Goal: Transaction & Acquisition: Download file/media

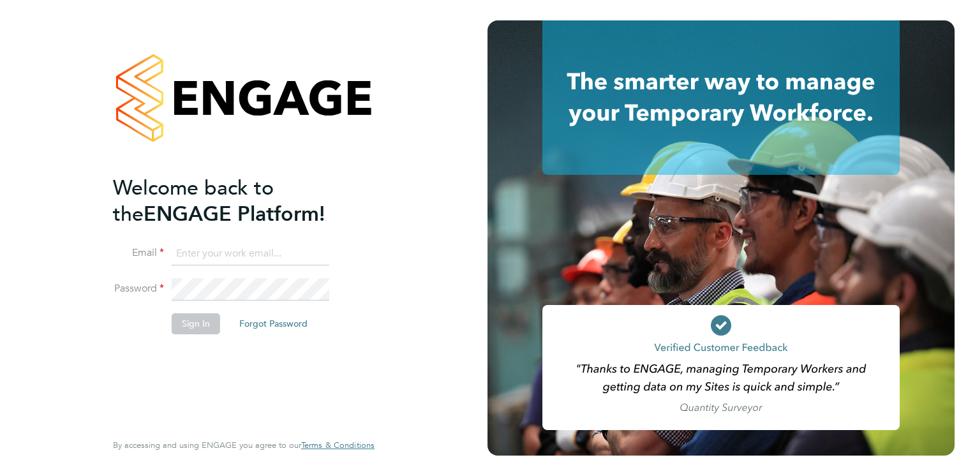
type input "iain.allen@impellam.com"
click at [198, 326] on button "Sign In" at bounding box center [196, 323] width 49 height 20
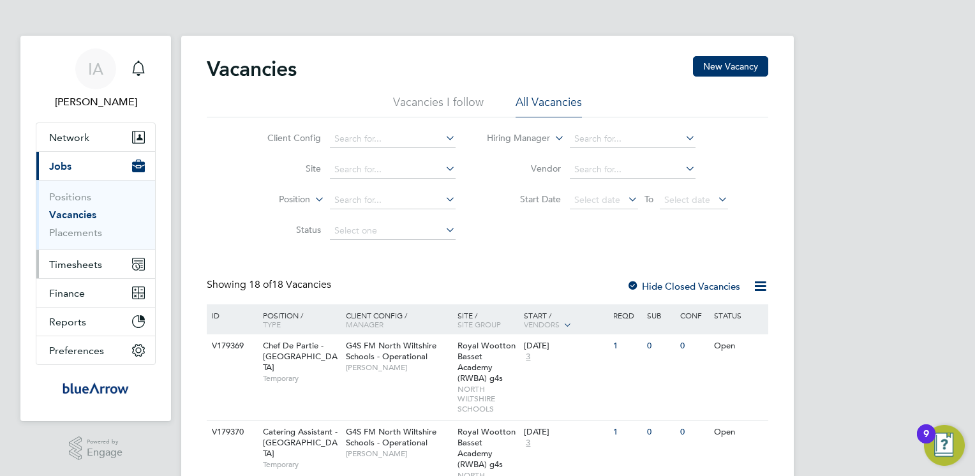
click at [57, 263] on span "Timesheets" at bounding box center [75, 265] width 53 height 12
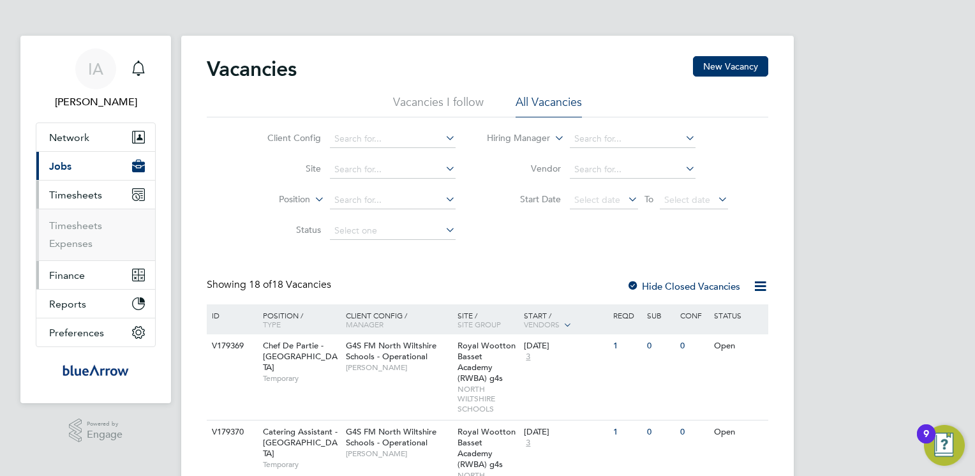
click at [74, 278] on span "Finance" at bounding box center [67, 275] width 36 height 12
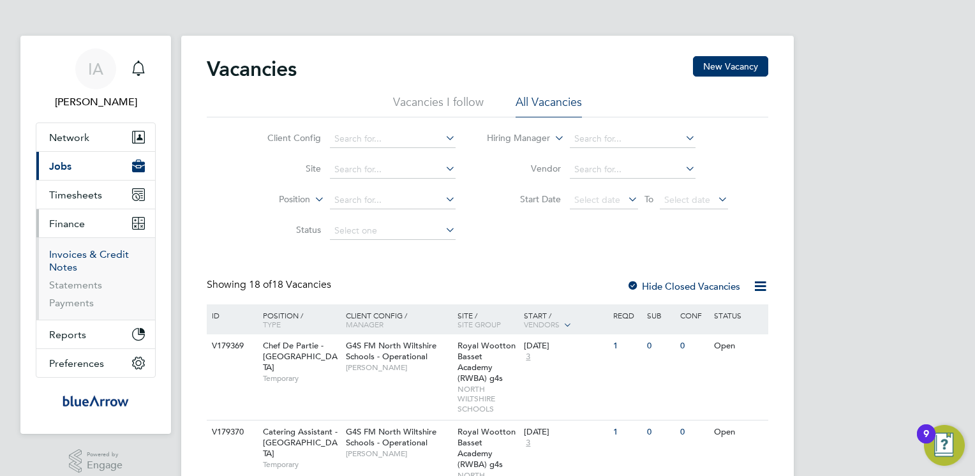
click at [84, 257] on link "Invoices & Credit Notes" at bounding box center [89, 260] width 80 height 25
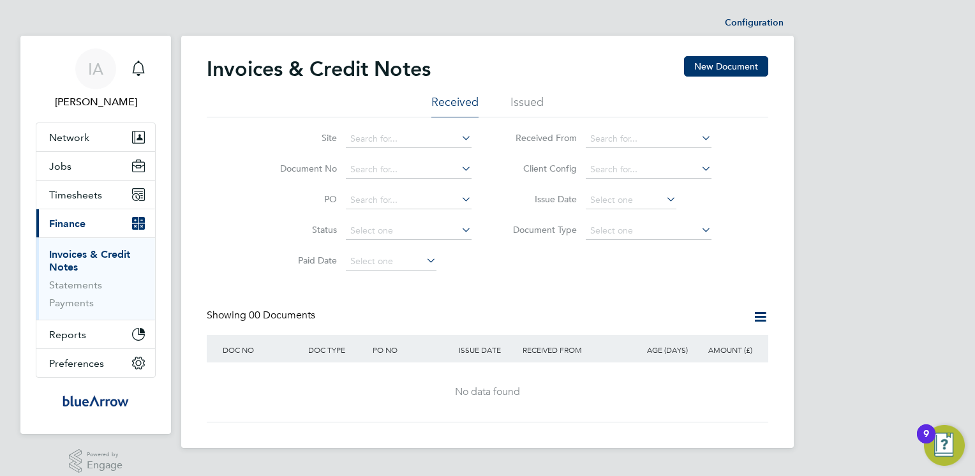
click at [523, 107] on li "Issued" at bounding box center [527, 105] width 33 height 23
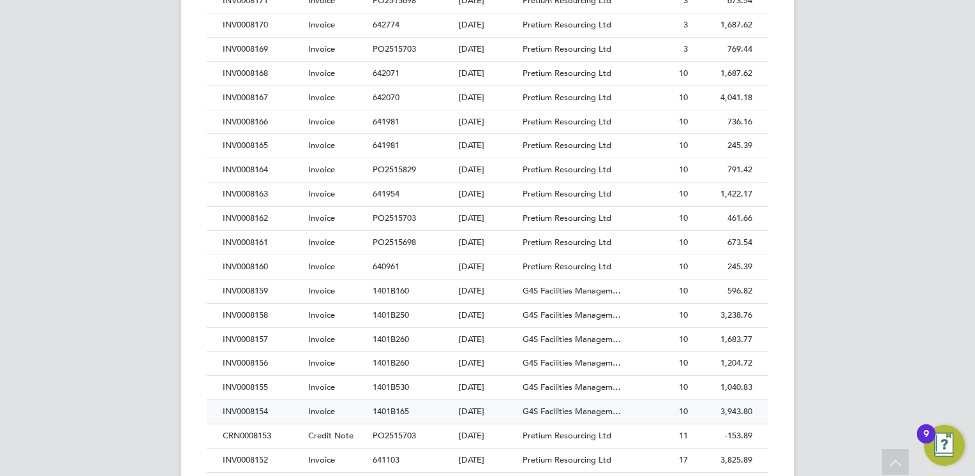
click at [249, 407] on div "INV0008154" at bounding box center [263, 412] width 86 height 24
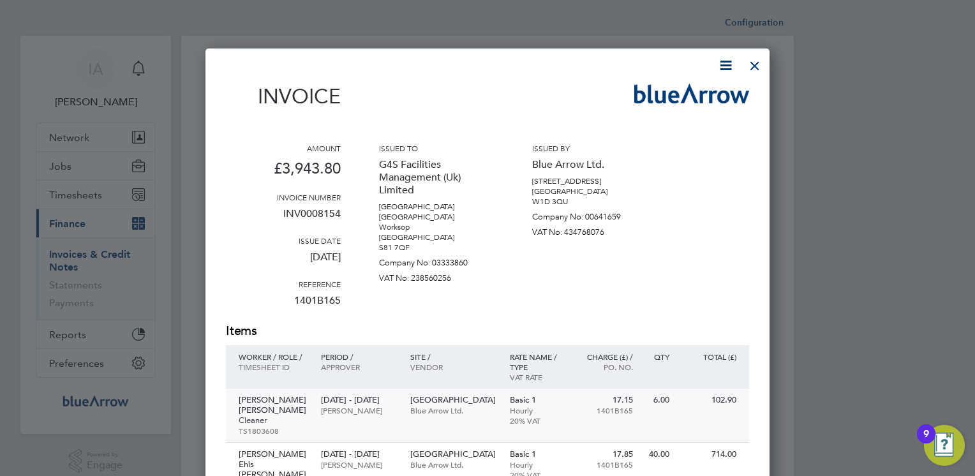
click at [255, 406] on p "[PERSON_NAME] [PERSON_NAME]" at bounding box center [274, 405] width 70 height 20
click at [723, 66] on icon at bounding box center [726, 65] width 16 height 16
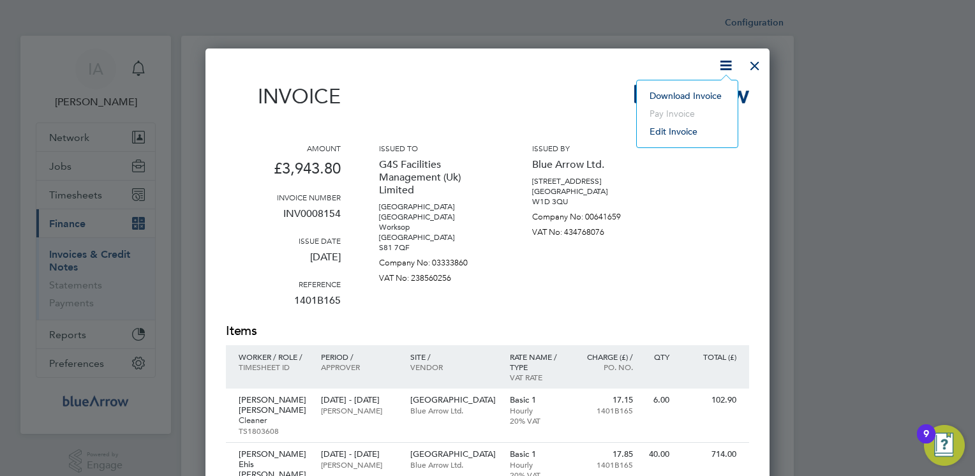
click at [677, 99] on li "Download Invoice" at bounding box center [687, 96] width 88 height 18
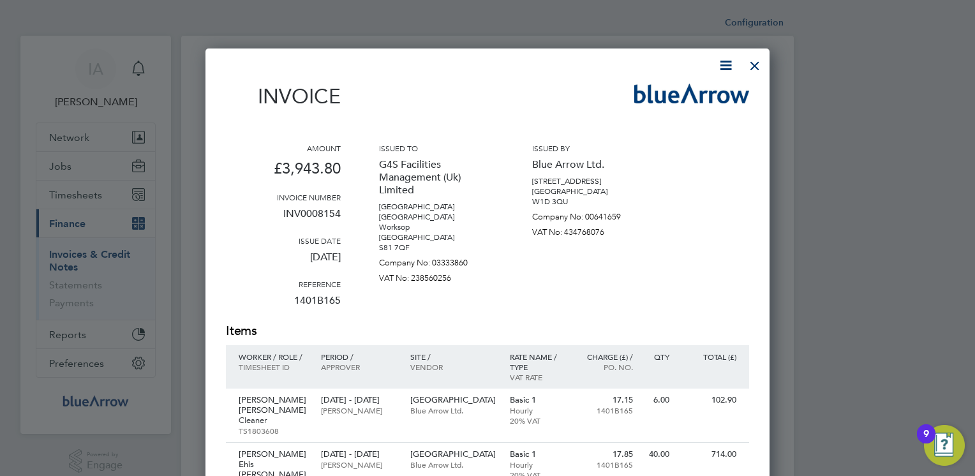
click at [757, 64] on div at bounding box center [755, 62] width 23 height 23
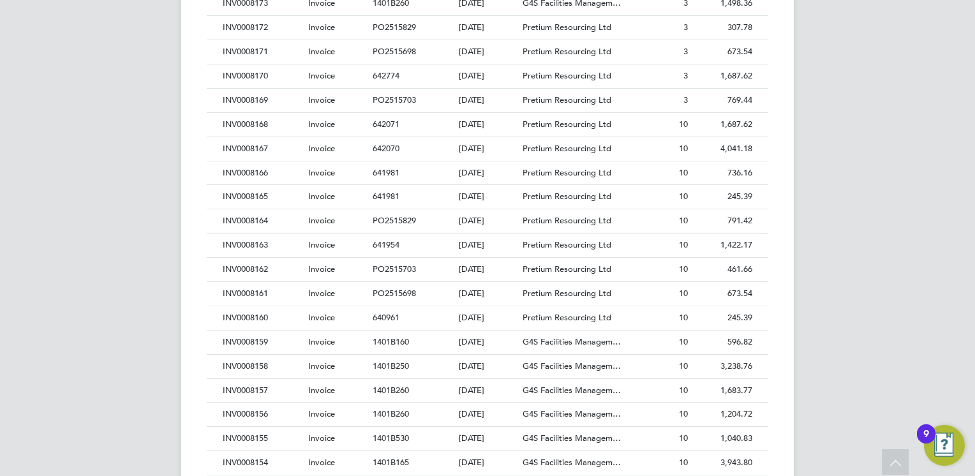
scroll to position [511, 0]
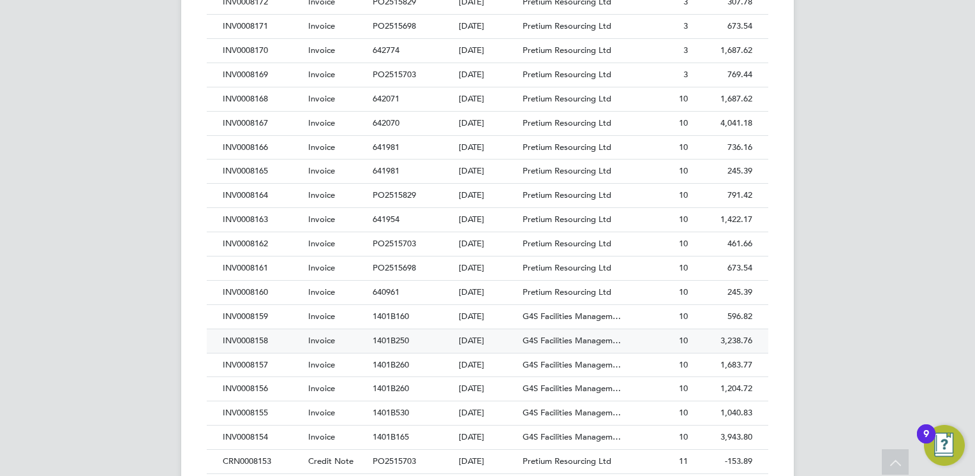
click at [239, 336] on div "INV0008158" at bounding box center [263, 341] width 86 height 24
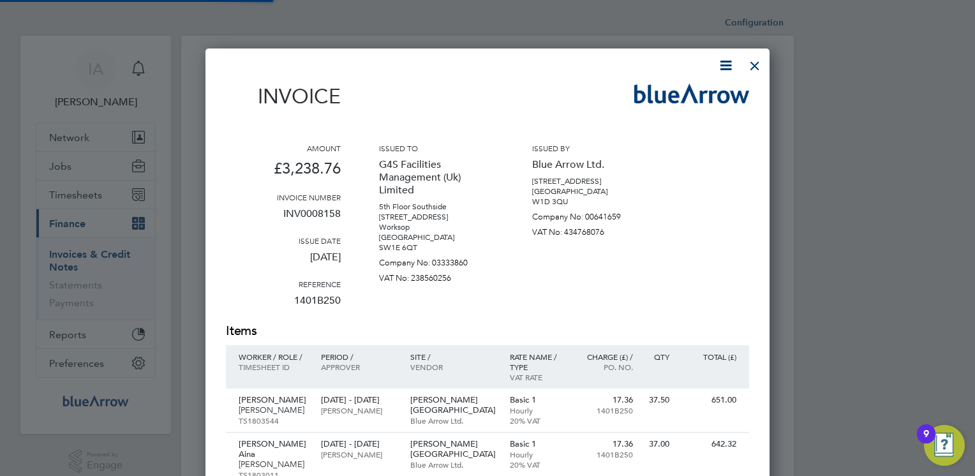
scroll to position [899, 565]
click at [728, 65] on icon at bounding box center [726, 65] width 16 height 16
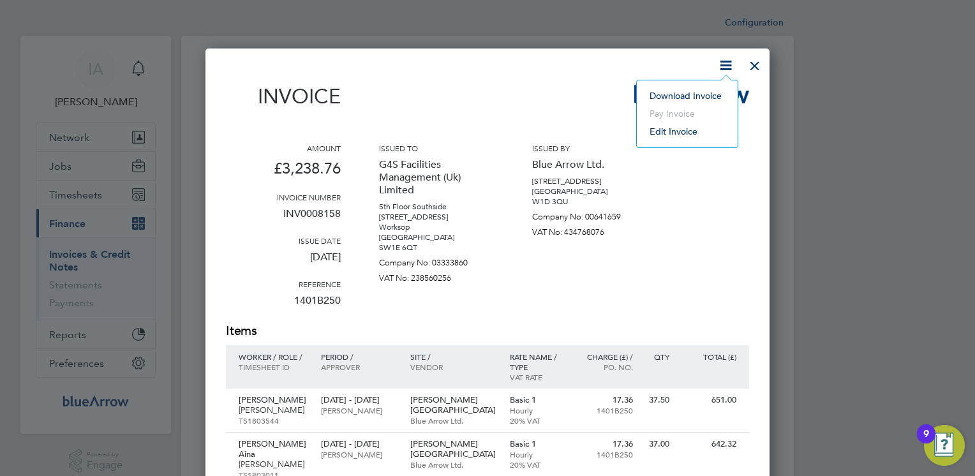
click at [670, 93] on li "Download Invoice" at bounding box center [687, 96] width 88 height 18
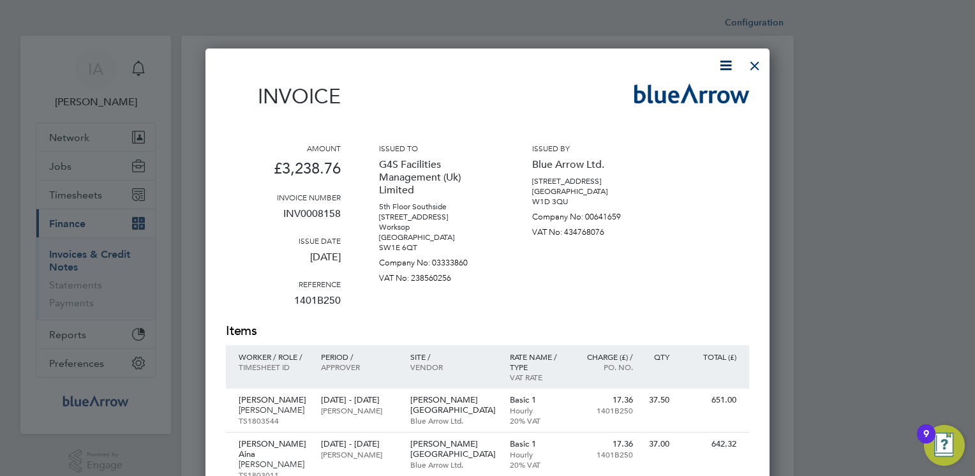
click at [756, 67] on div at bounding box center [755, 62] width 23 height 23
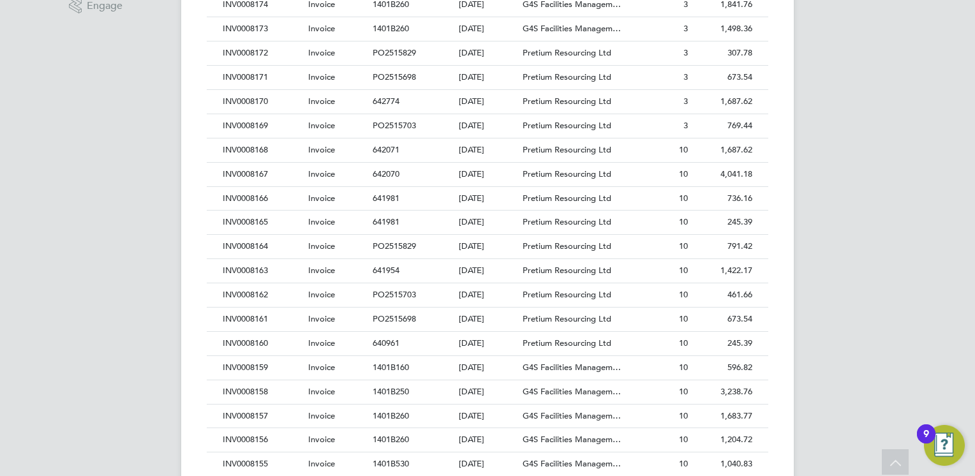
scroll to position [485, 0]
click at [255, 338] on div "INV0008159" at bounding box center [263, 343] width 86 height 24
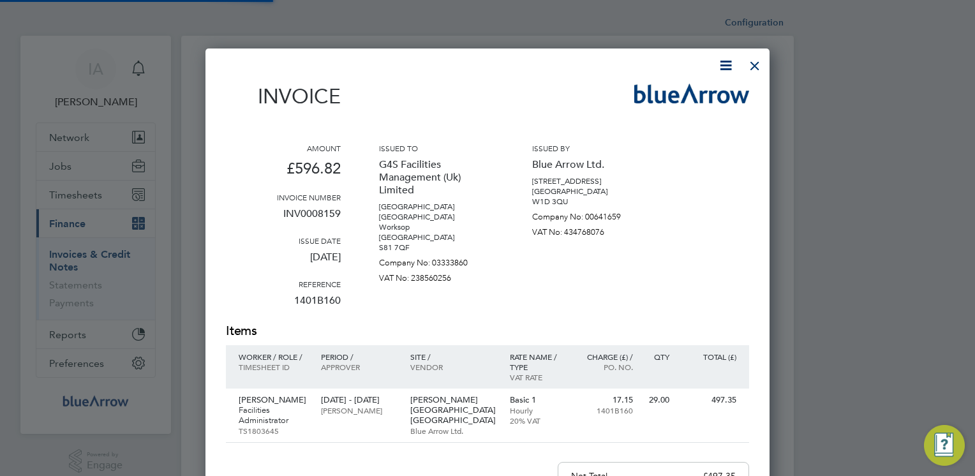
scroll to position [659, 565]
click at [724, 68] on icon at bounding box center [726, 65] width 16 height 16
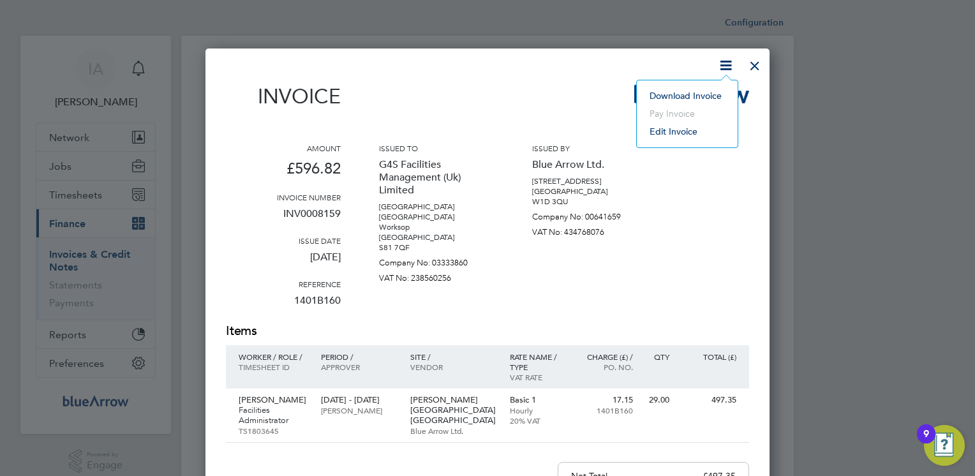
click at [692, 89] on li "Download Invoice" at bounding box center [687, 96] width 88 height 18
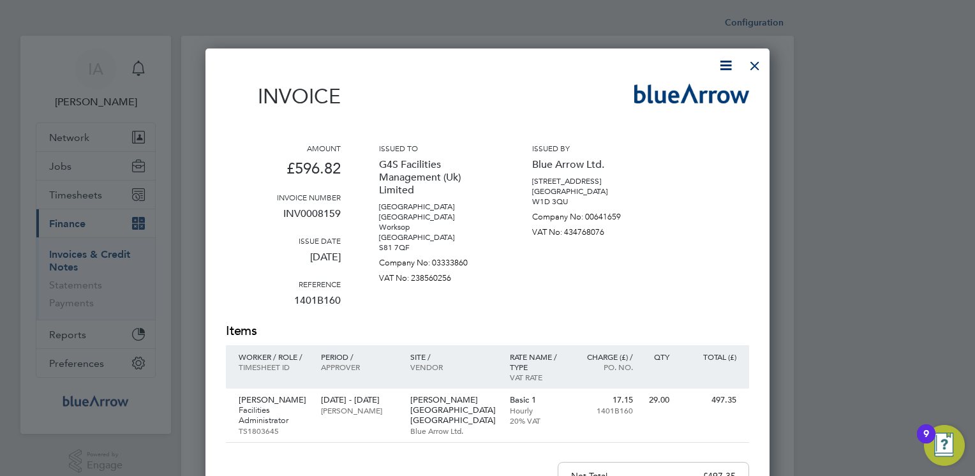
click at [550, 70] on div at bounding box center [480, 65] width 508 height 16
click at [753, 70] on div at bounding box center [755, 62] width 23 height 23
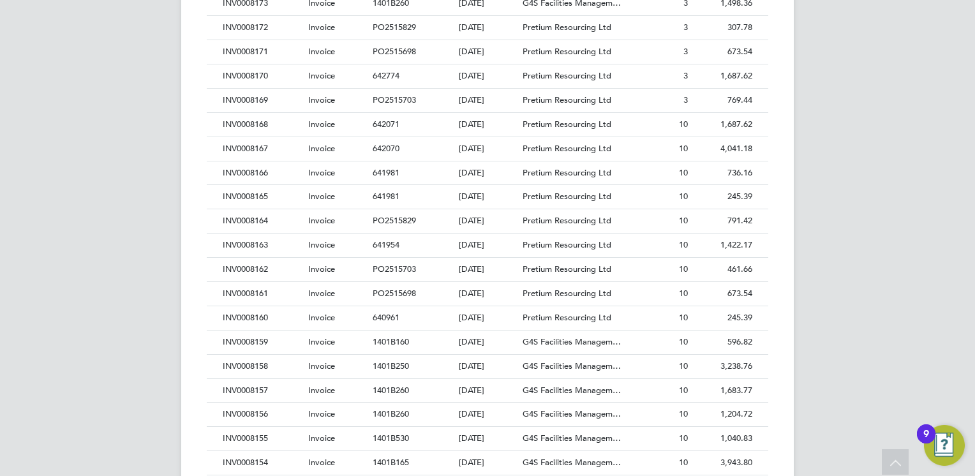
scroll to position [511, 0]
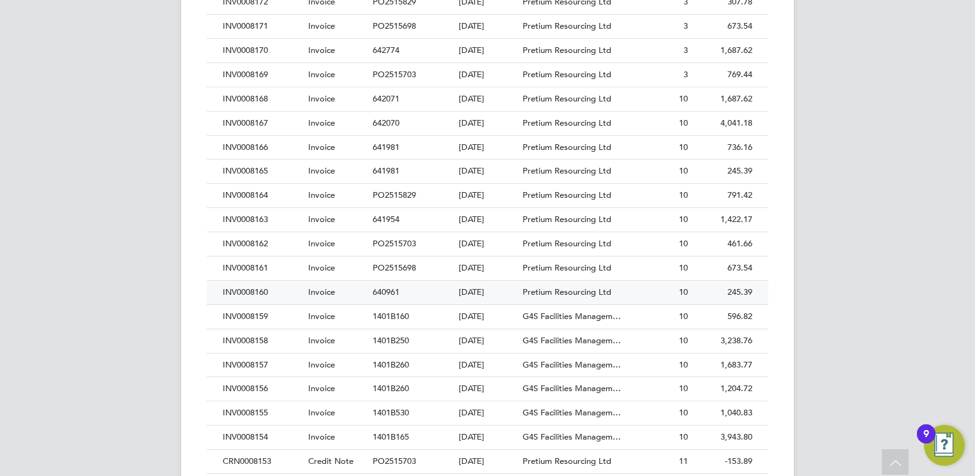
click at [257, 290] on div "INV0008160" at bounding box center [263, 293] width 86 height 24
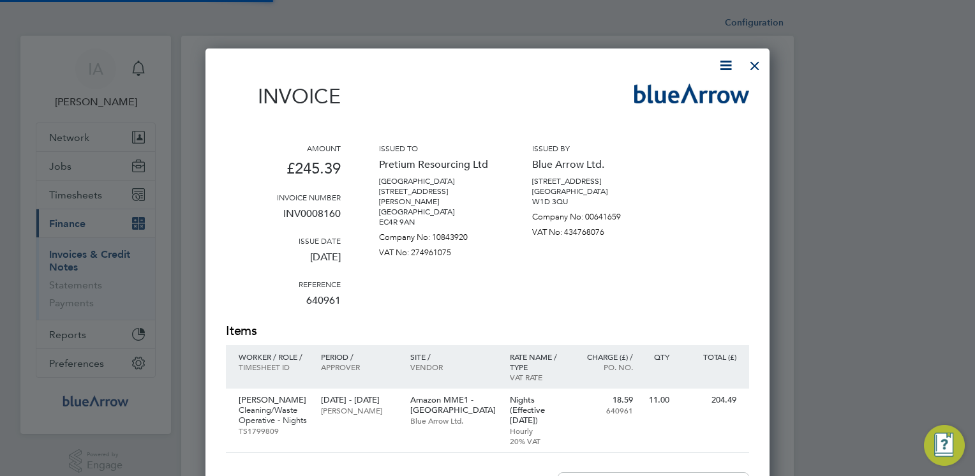
scroll to position [670, 565]
click at [725, 65] on icon at bounding box center [726, 65] width 16 height 16
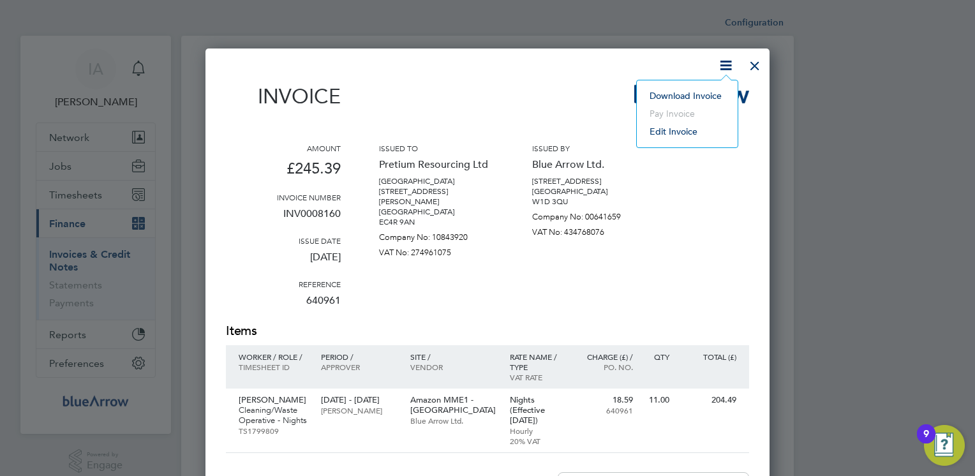
click at [672, 96] on li "Download Invoice" at bounding box center [687, 96] width 88 height 18
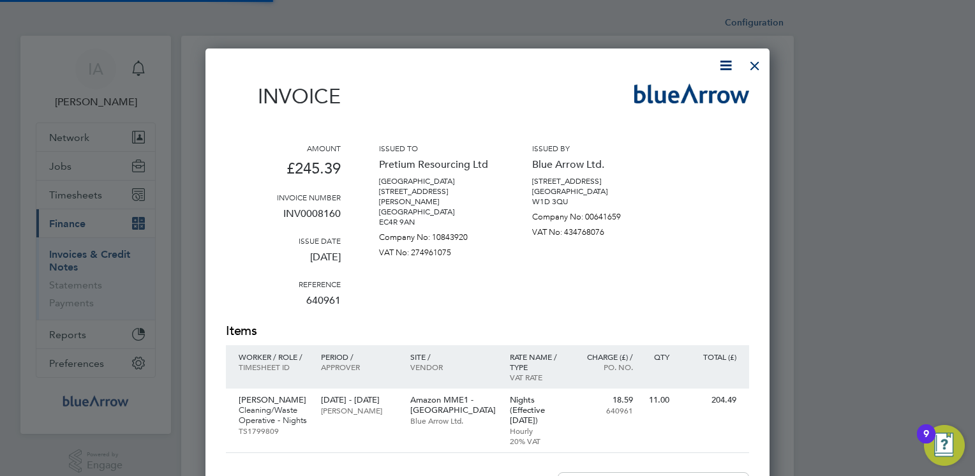
click at [543, 80] on div "Invoice Amount £245.39 Invoice number INV0008160 Issue date [DATE] Reference 64…" at bounding box center [487, 376] width 523 height 639
click at [758, 64] on div at bounding box center [755, 62] width 23 height 23
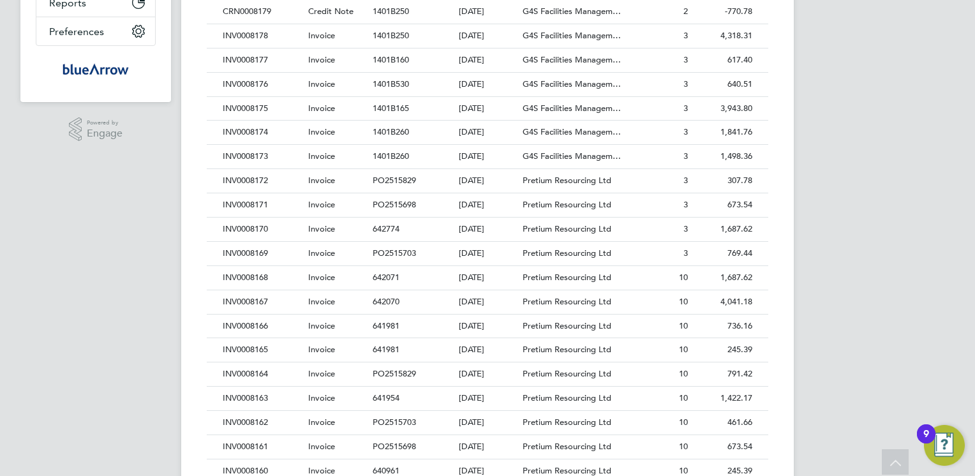
scroll to position [357, 0]
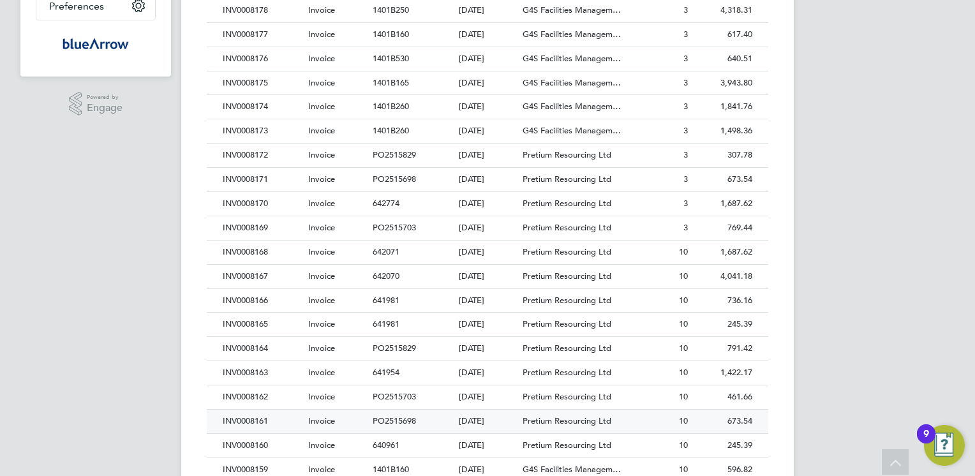
click at [248, 423] on div "INV0008161" at bounding box center [263, 422] width 86 height 24
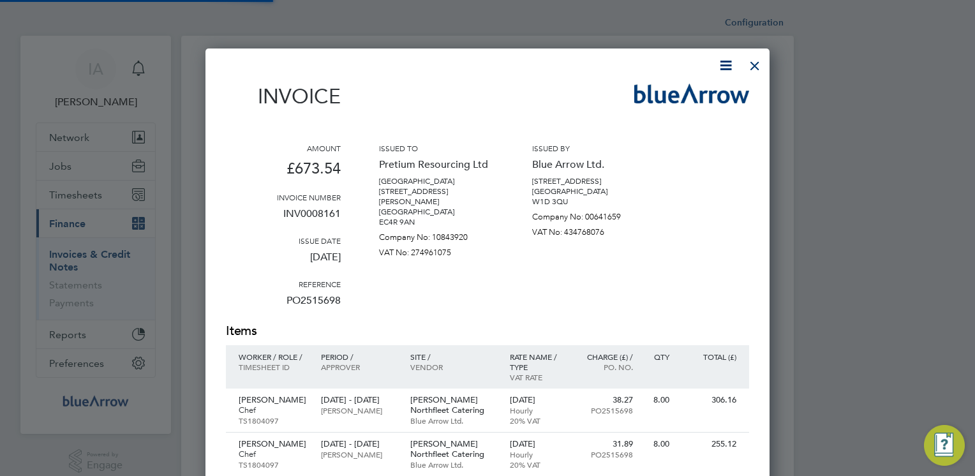
scroll to position [693, 565]
click at [727, 71] on icon at bounding box center [726, 65] width 16 height 16
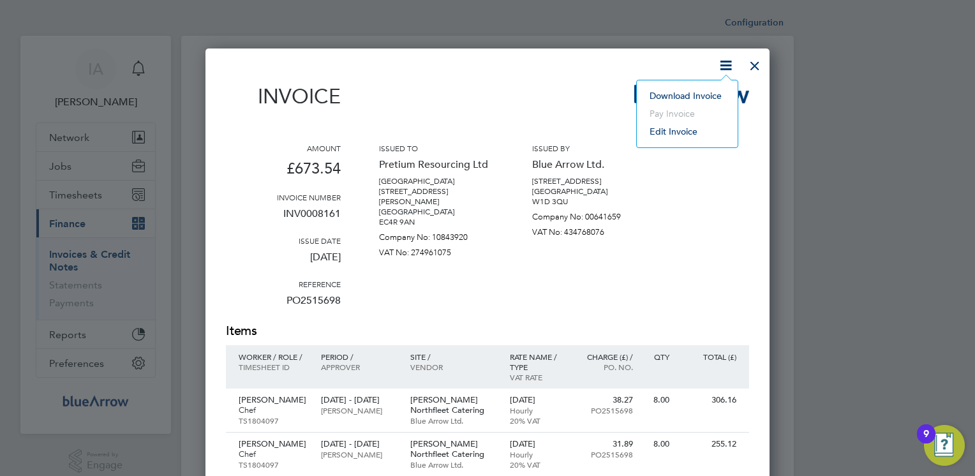
click at [676, 98] on li "Download Invoice" at bounding box center [687, 96] width 88 height 18
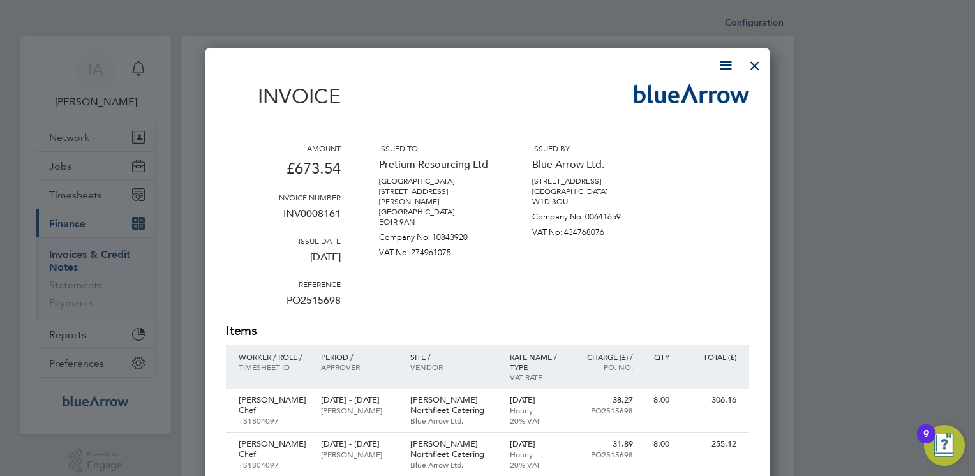
click at [523, 59] on div at bounding box center [480, 65] width 508 height 16
click at [753, 68] on div at bounding box center [755, 62] width 23 height 23
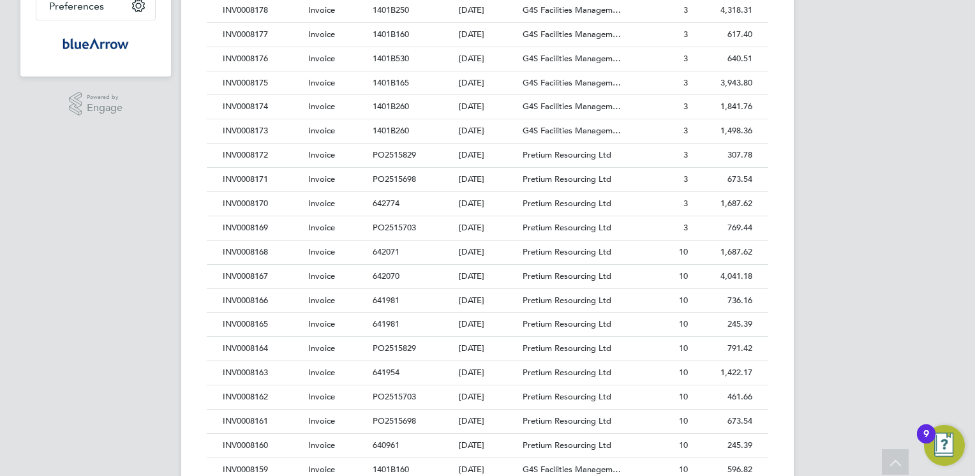
scroll to position [383, 0]
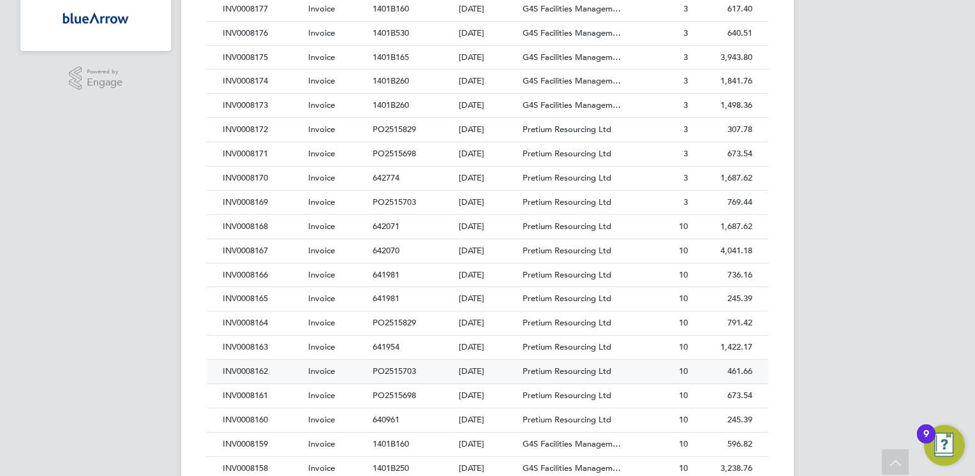
click at [246, 369] on div "INV0008162" at bounding box center [263, 372] width 86 height 24
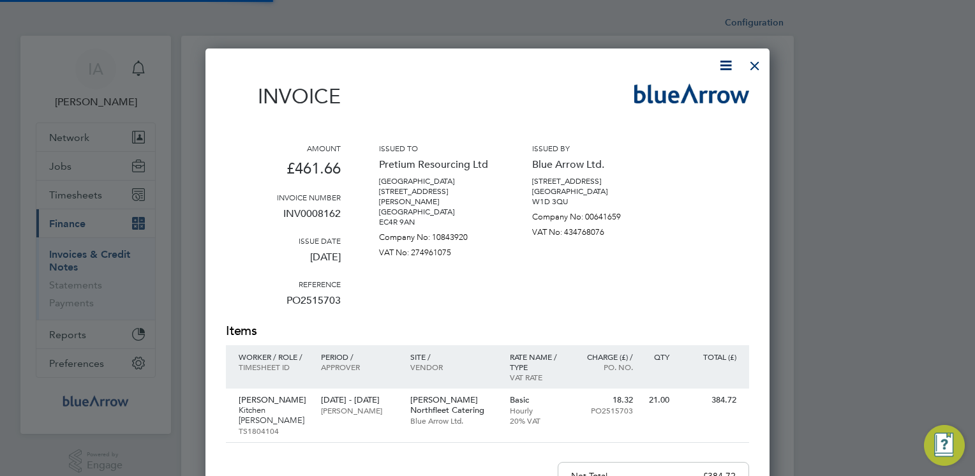
scroll to position [649, 565]
click at [724, 63] on icon at bounding box center [726, 65] width 16 height 16
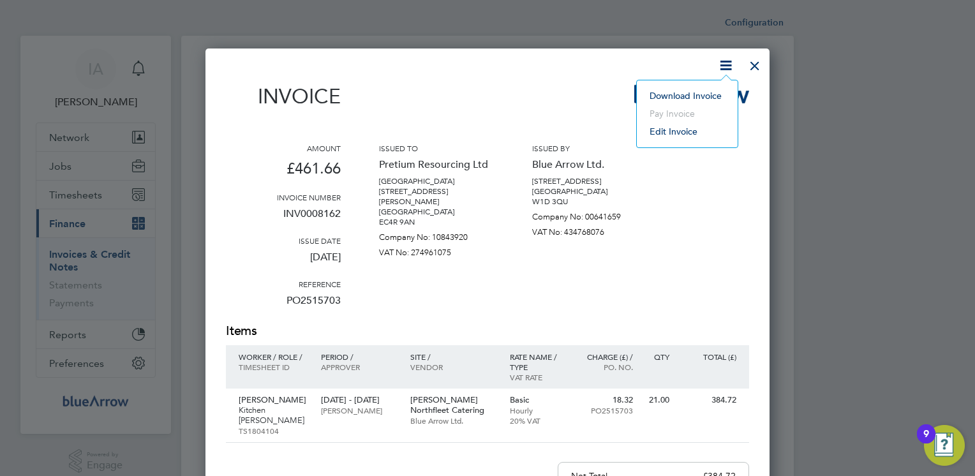
click at [666, 98] on li "Download Invoice" at bounding box center [687, 96] width 88 height 18
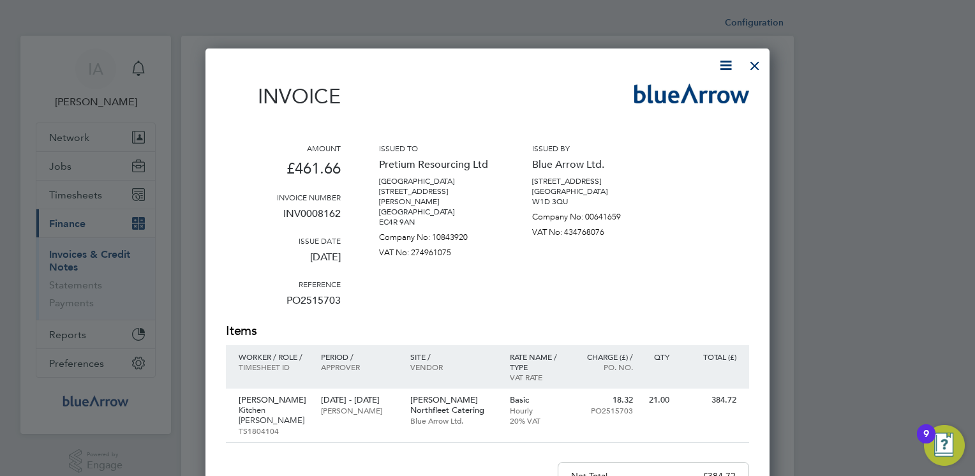
click at [551, 96] on div "Invoice" at bounding box center [487, 103] width 523 height 38
click at [751, 65] on div at bounding box center [755, 62] width 23 height 23
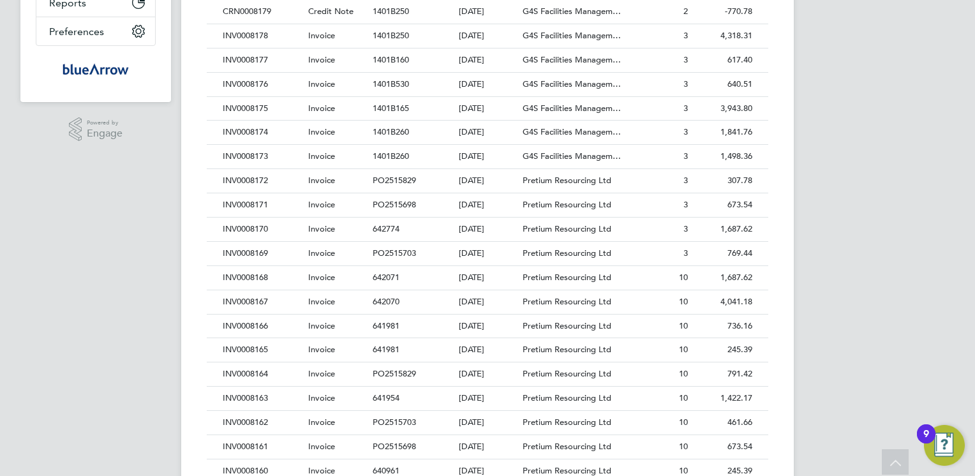
scroll to position [357, 0]
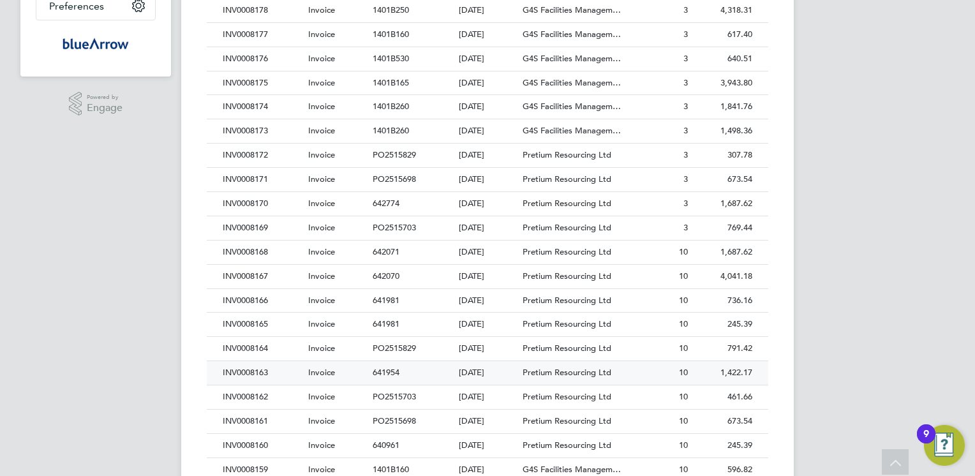
click at [255, 372] on div "INV0008163" at bounding box center [263, 373] width 86 height 24
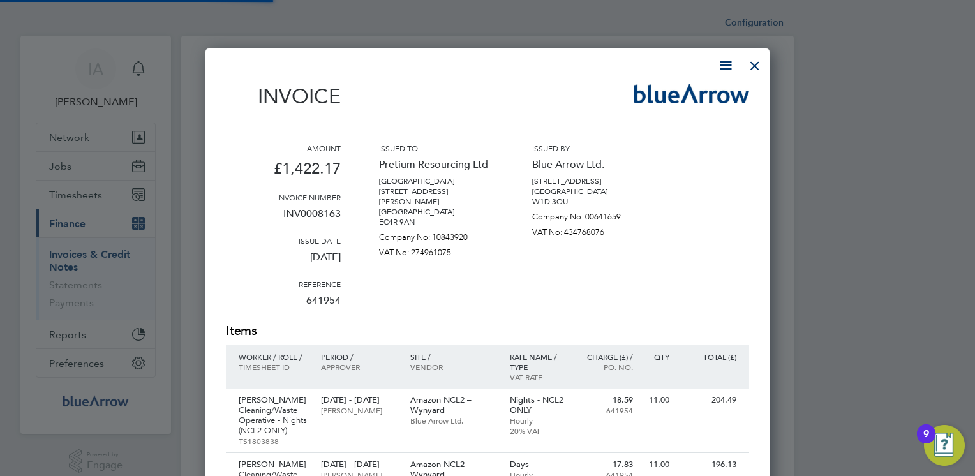
scroll to position [819, 565]
click at [723, 66] on icon at bounding box center [726, 65] width 16 height 16
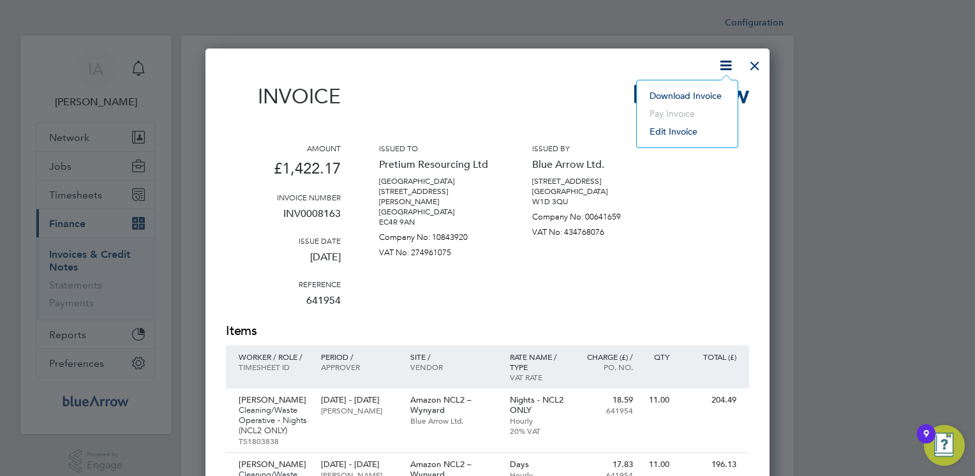
click at [686, 96] on li "Download Invoice" at bounding box center [687, 96] width 88 height 18
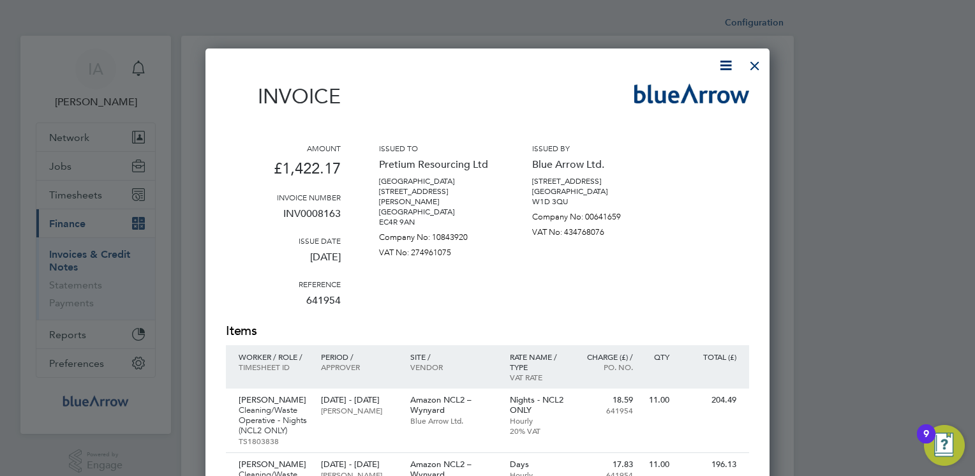
click at [509, 80] on div "Invoice Amount £1,422.17 Invoice number INV0008163 Issue date [DATE] Reference …" at bounding box center [487, 441] width 523 height 768
click at [753, 66] on div at bounding box center [755, 62] width 23 height 23
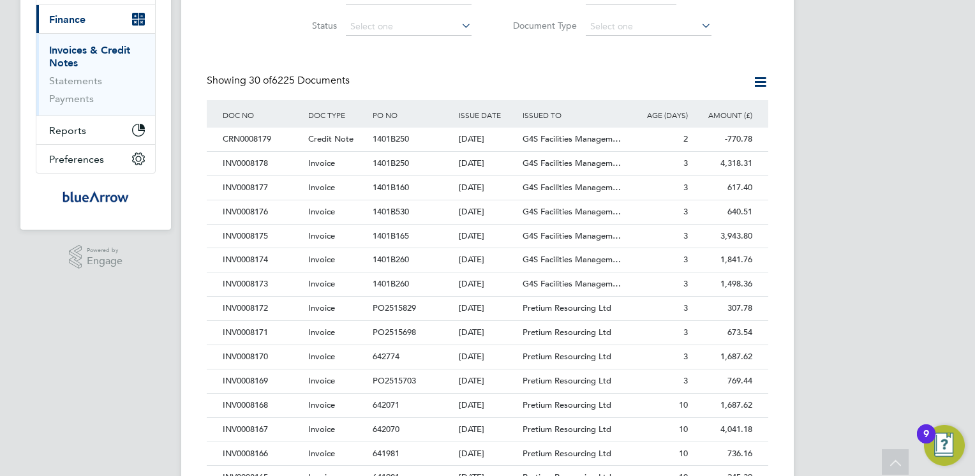
scroll to position [332, 0]
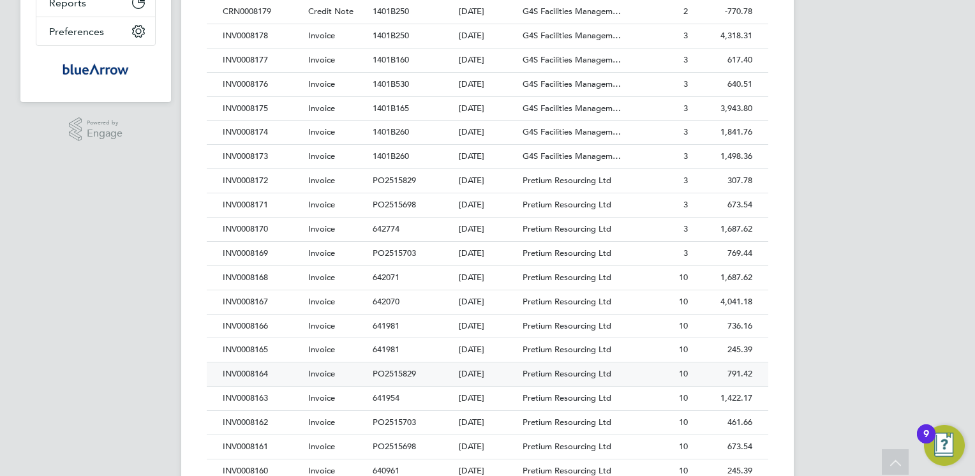
click at [245, 370] on div "INV0008164" at bounding box center [263, 375] width 86 height 24
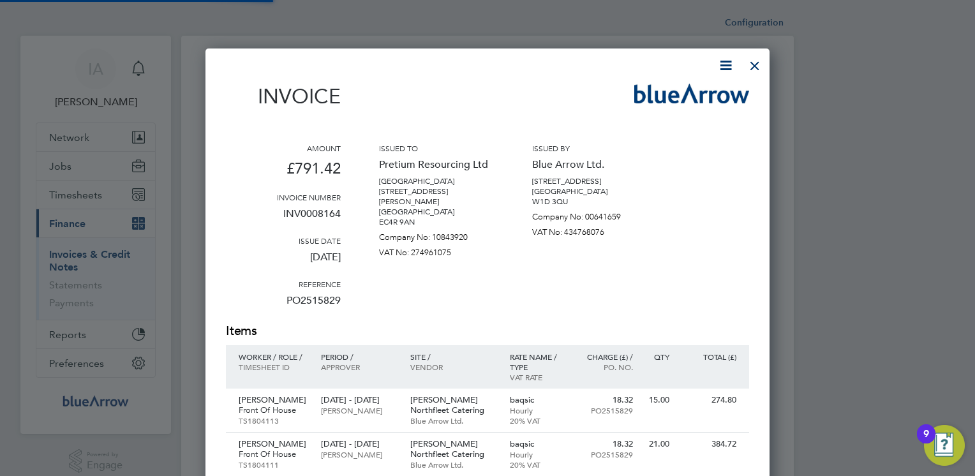
scroll to position [693, 565]
click at [723, 71] on icon at bounding box center [726, 65] width 16 height 16
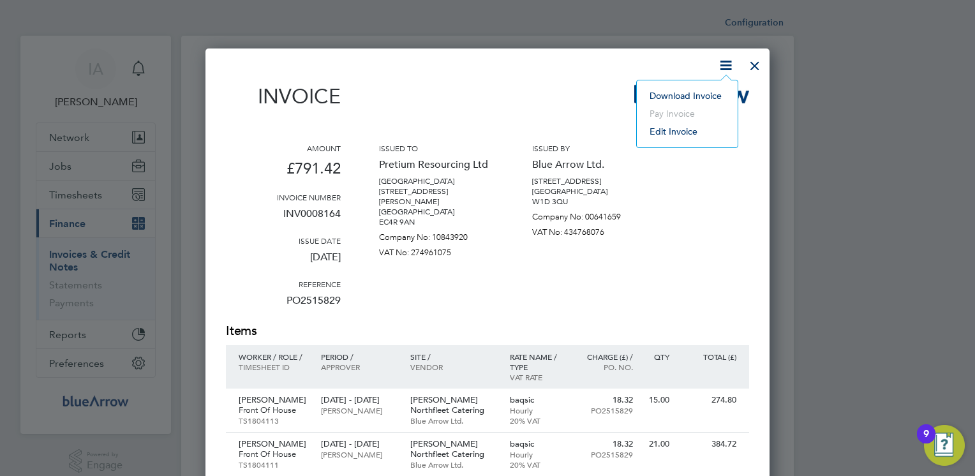
click at [670, 96] on li "Download Invoice" at bounding box center [687, 96] width 88 height 18
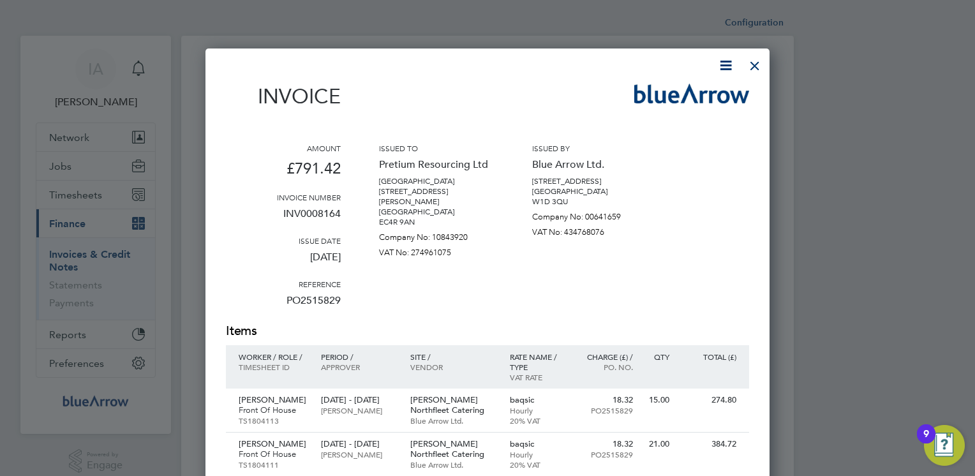
click at [670, 96] on img at bounding box center [691, 94] width 115 height 20
click at [573, 67] on div at bounding box center [480, 65] width 508 height 16
click at [756, 66] on div at bounding box center [755, 62] width 23 height 23
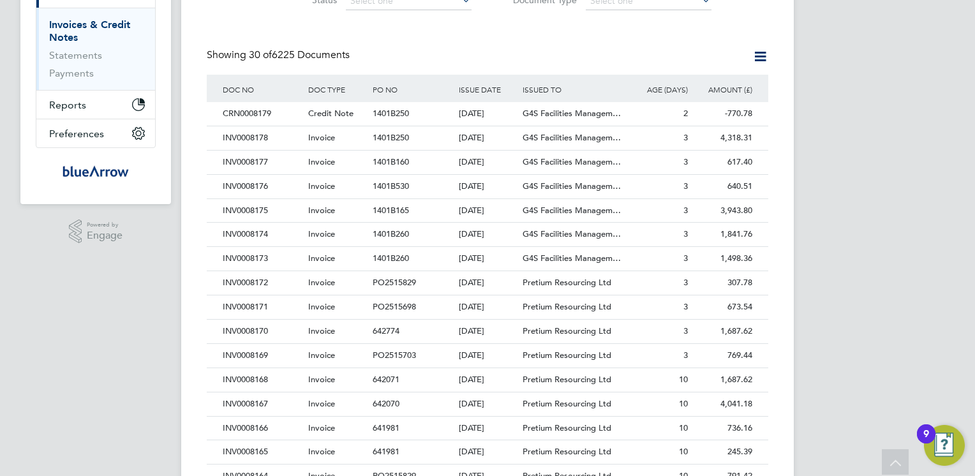
scroll to position [306, 0]
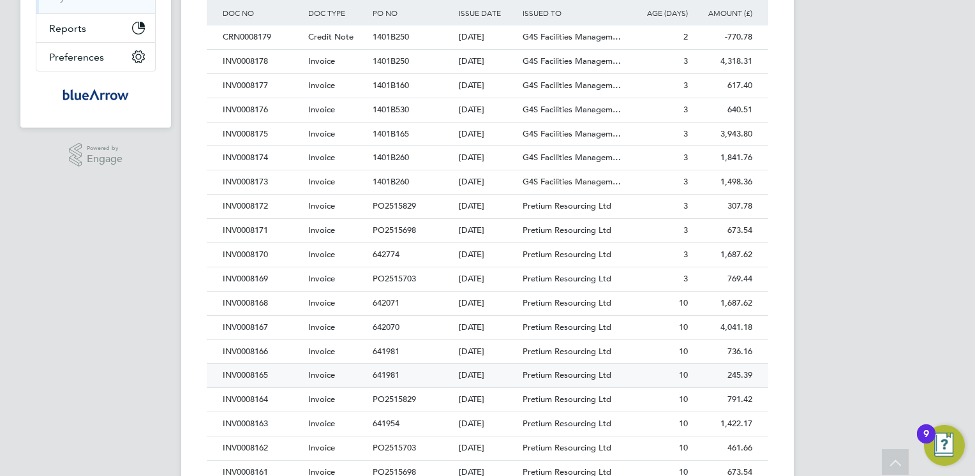
click at [259, 375] on div "INV0008165" at bounding box center [263, 376] width 86 height 24
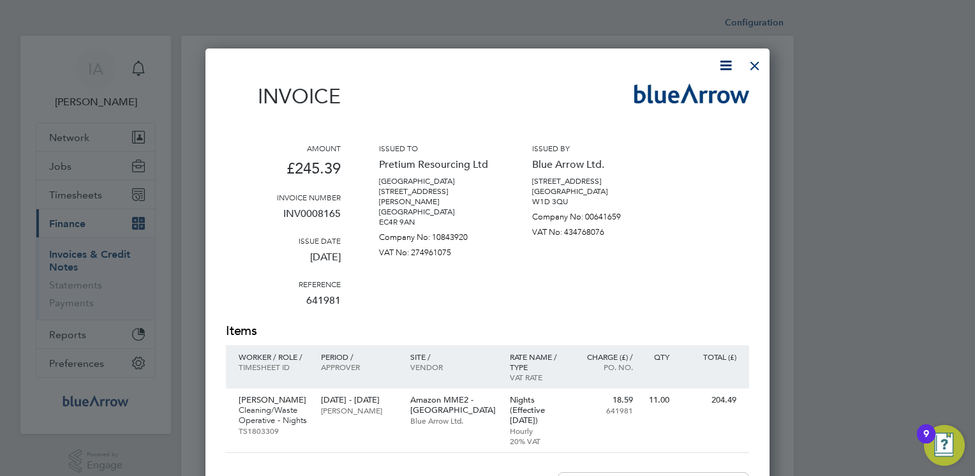
scroll to position [670, 565]
click at [723, 66] on icon at bounding box center [726, 65] width 16 height 16
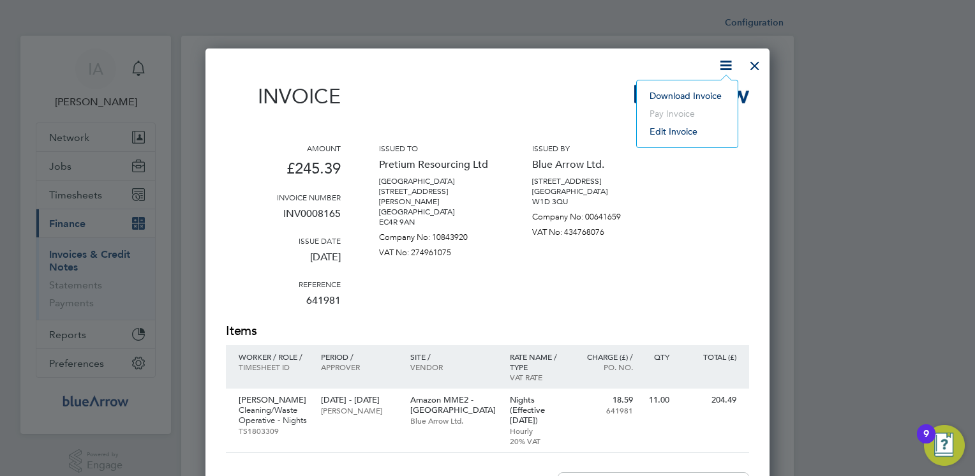
click at [680, 94] on li "Download Invoice" at bounding box center [687, 96] width 88 height 18
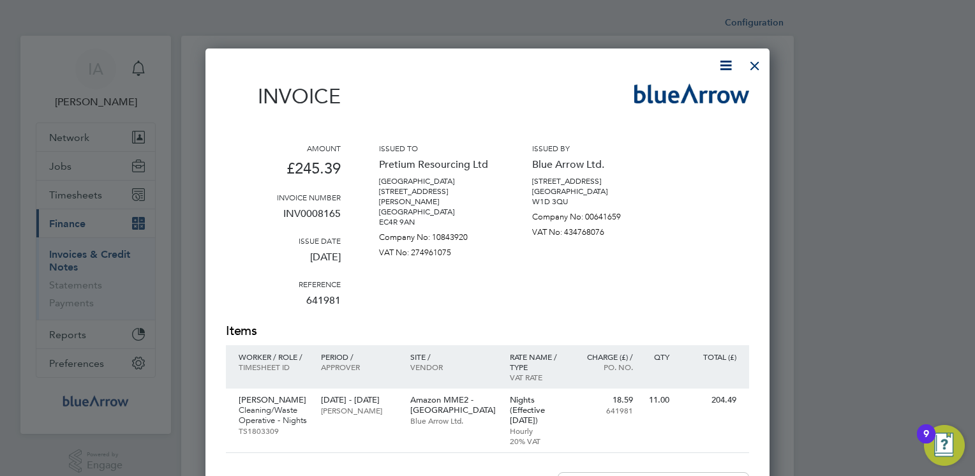
click at [554, 86] on div "Invoice" at bounding box center [487, 103] width 523 height 38
click at [757, 70] on div at bounding box center [755, 62] width 23 height 23
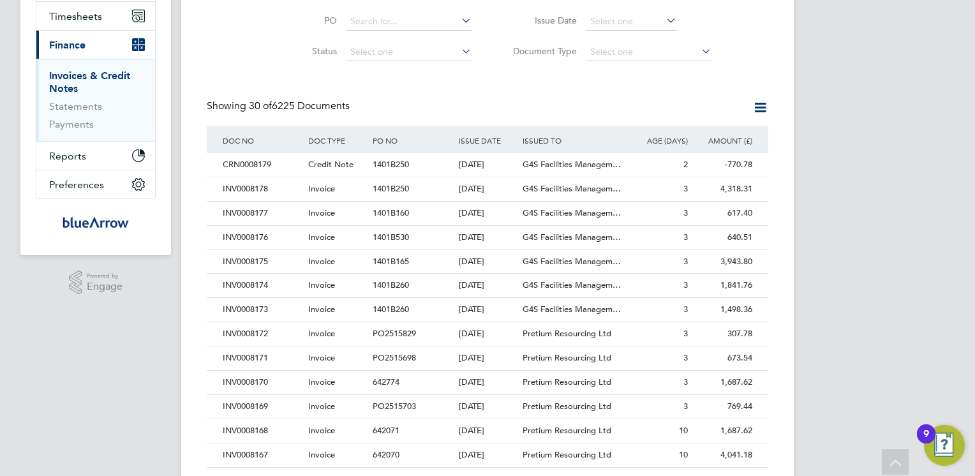
scroll to position [332, 0]
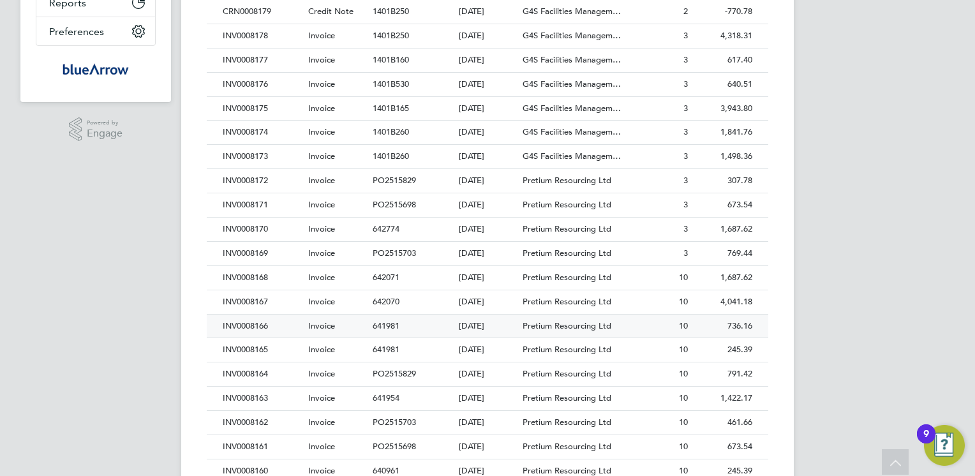
click at [255, 324] on div "INV0008166" at bounding box center [263, 327] width 86 height 24
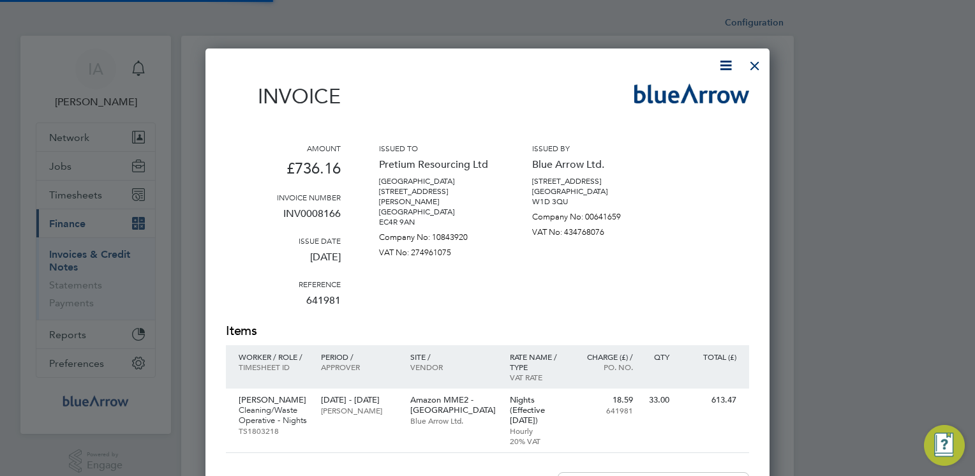
scroll to position [670, 565]
click at [723, 68] on icon at bounding box center [726, 65] width 16 height 16
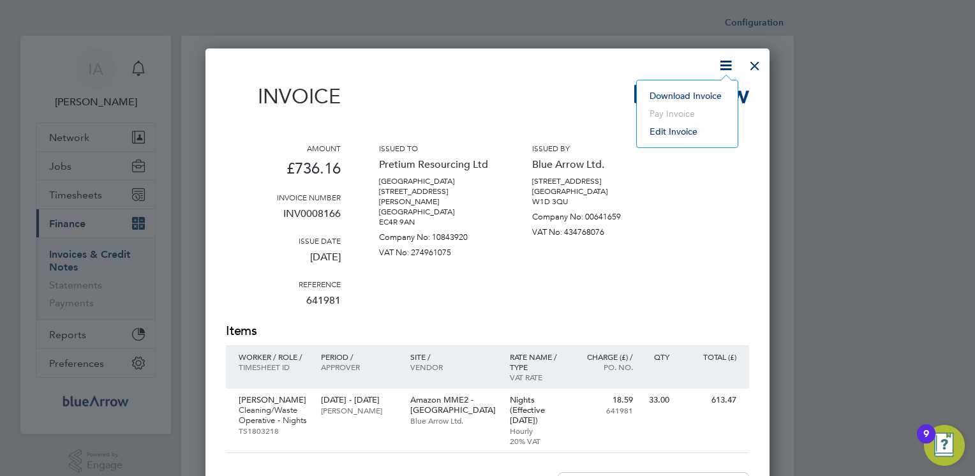
click at [687, 96] on li "Download Invoice" at bounding box center [687, 96] width 88 height 18
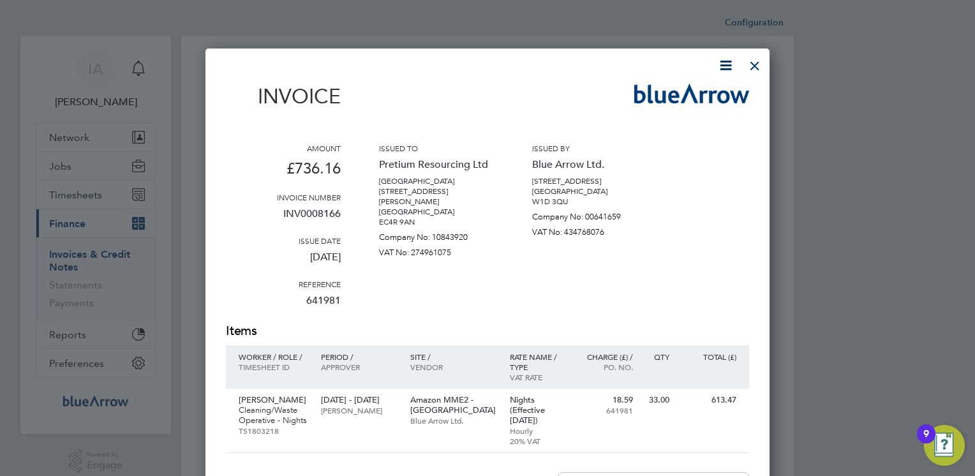
click at [559, 79] on div "Invoice Amount £736.16 Invoice number INV0008166 Issue date [DATE] Reference 64…" at bounding box center [487, 376] width 523 height 639
click at [757, 66] on div at bounding box center [755, 62] width 23 height 23
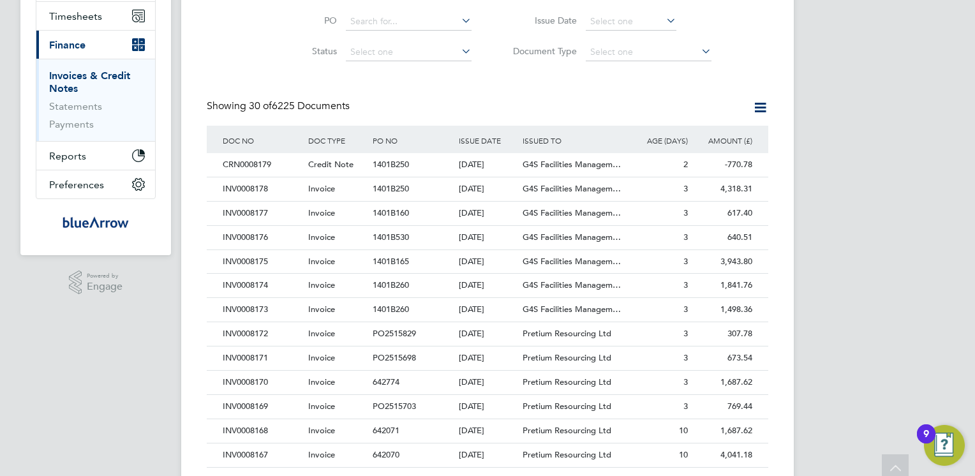
scroll to position [357, 0]
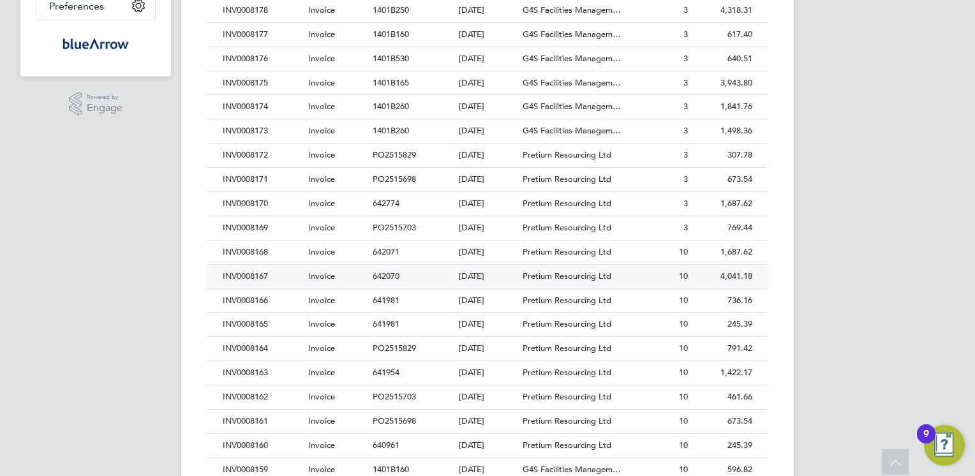
click at [261, 271] on div "INV0008167" at bounding box center [263, 277] width 86 height 24
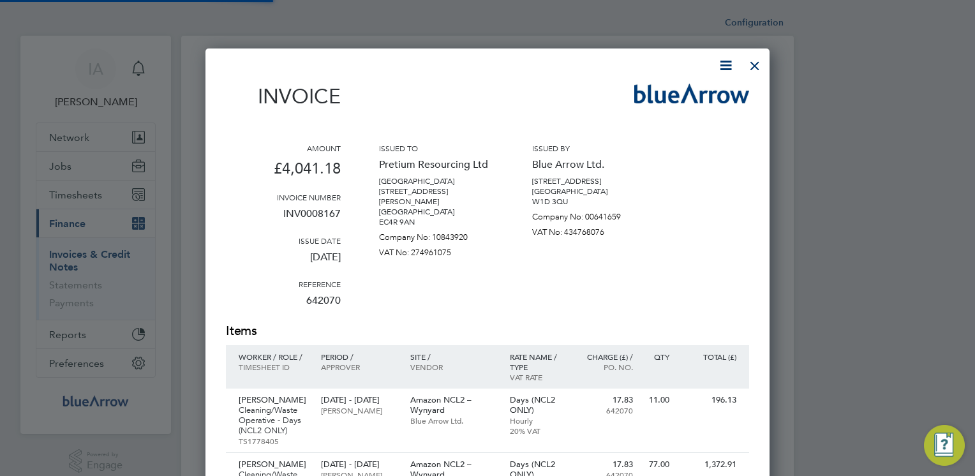
scroll to position [947, 565]
click at [723, 68] on icon at bounding box center [726, 65] width 16 height 16
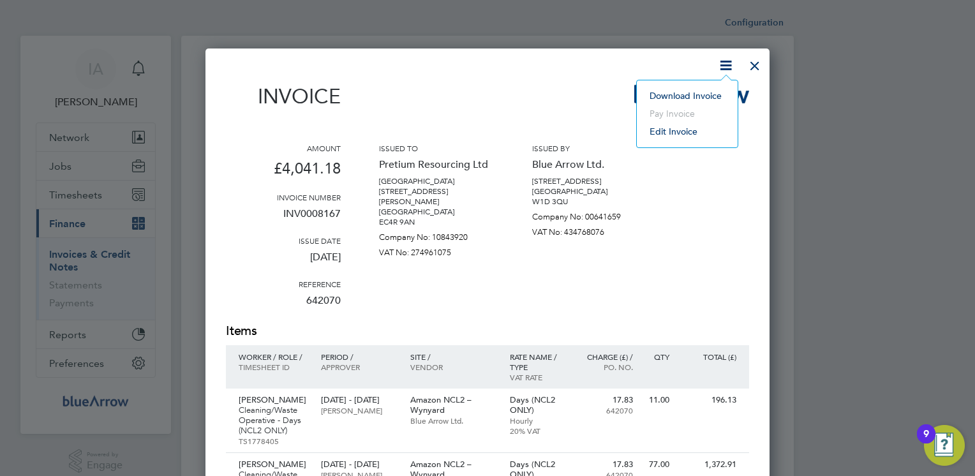
click at [691, 98] on li "Download Invoice" at bounding box center [687, 96] width 88 height 18
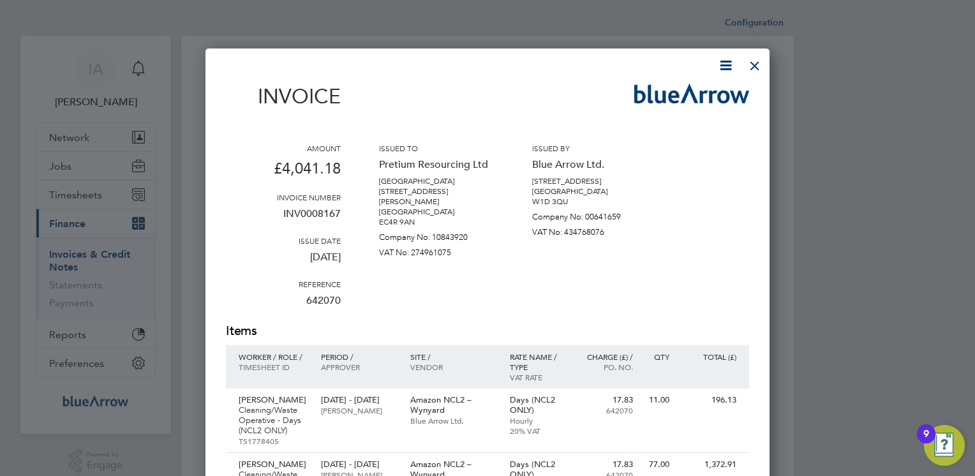
click at [562, 91] on div "Invoice" at bounding box center [487, 103] width 523 height 38
click at [760, 66] on div at bounding box center [755, 62] width 23 height 23
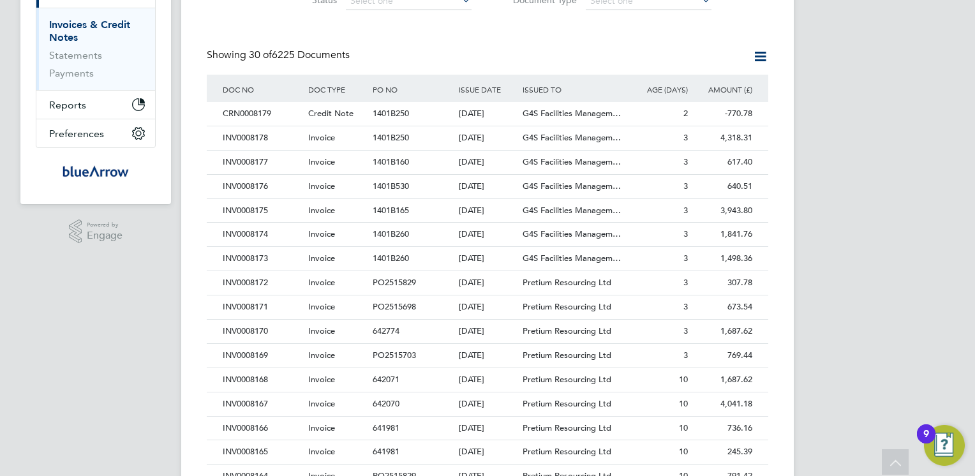
scroll to position [255, 0]
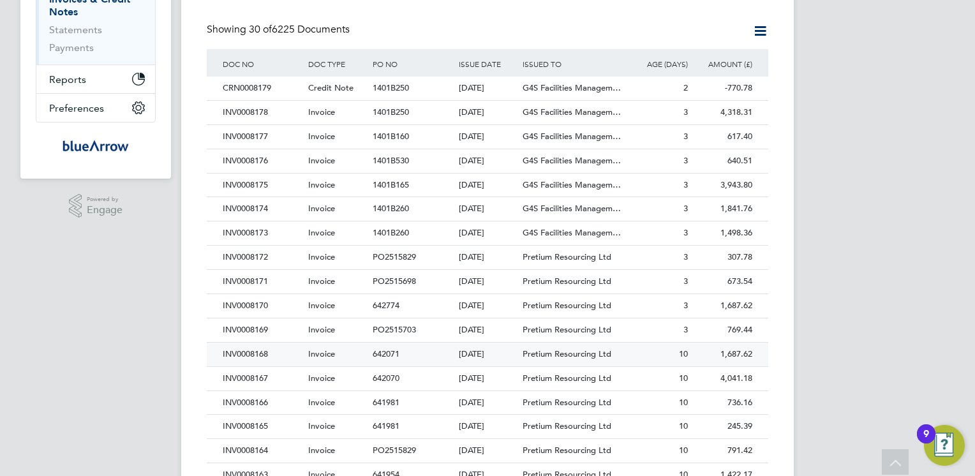
click at [257, 349] on div "INV0008168" at bounding box center [263, 355] width 86 height 24
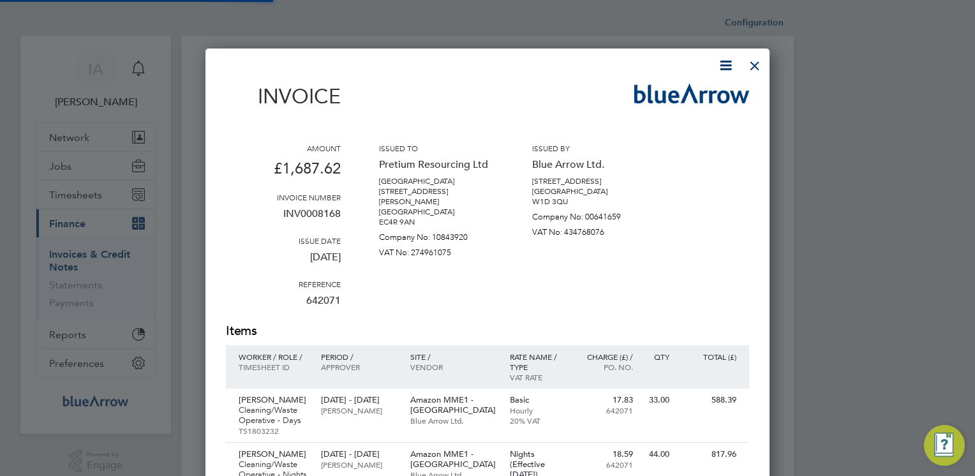
scroll to position [724, 565]
click at [728, 64] on icon at bounding box center [726, 65] width 16 height 16
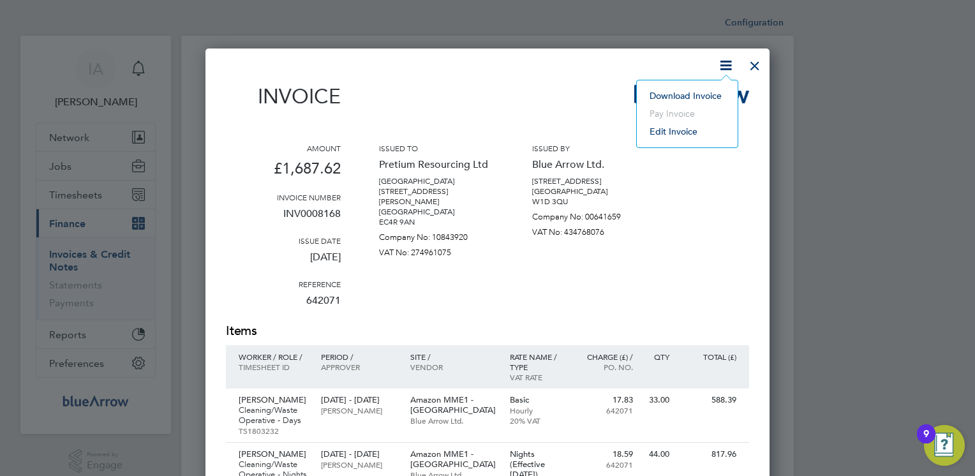
click at [675, 93] on li "Download Invoice" at bounding box center [687, 96] width 88 height 18
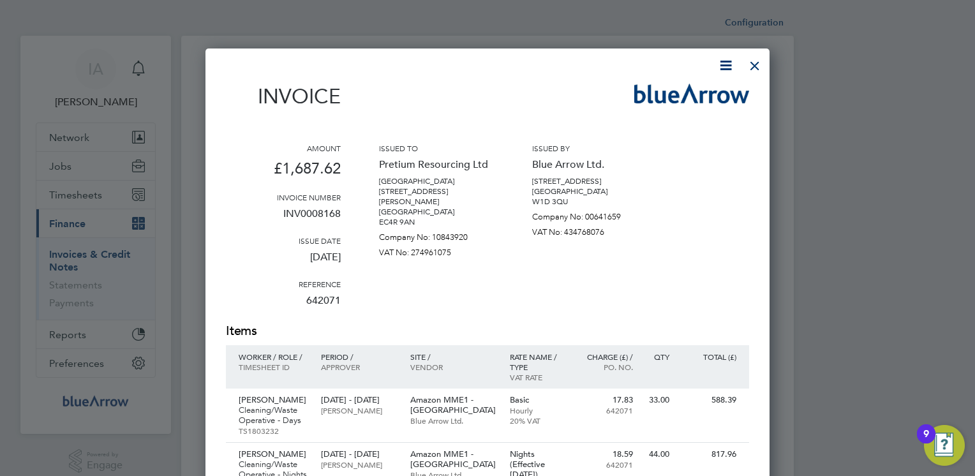
click at [567, 89] on div "Invoice" at bounding box center [487, 103] width 523 height 38
click at [755, 70] on div at bounding box center [755, 62] width 23 height 23
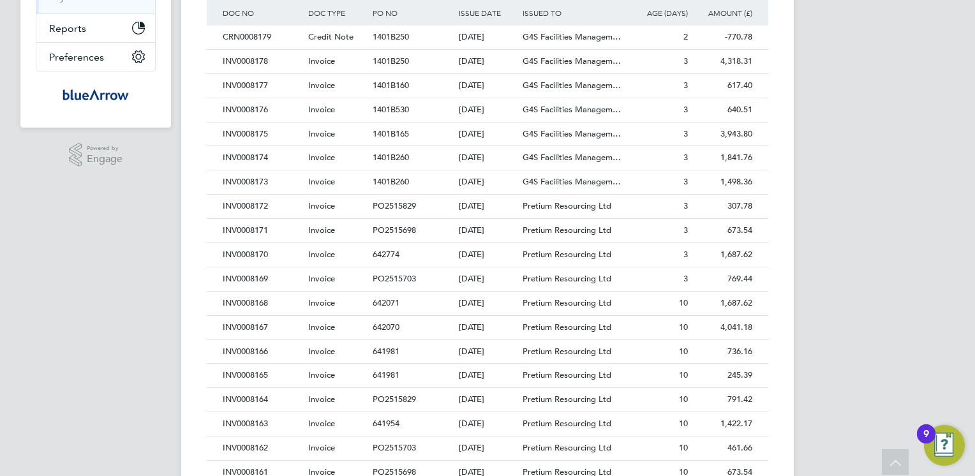
scroll to position [332, 0]
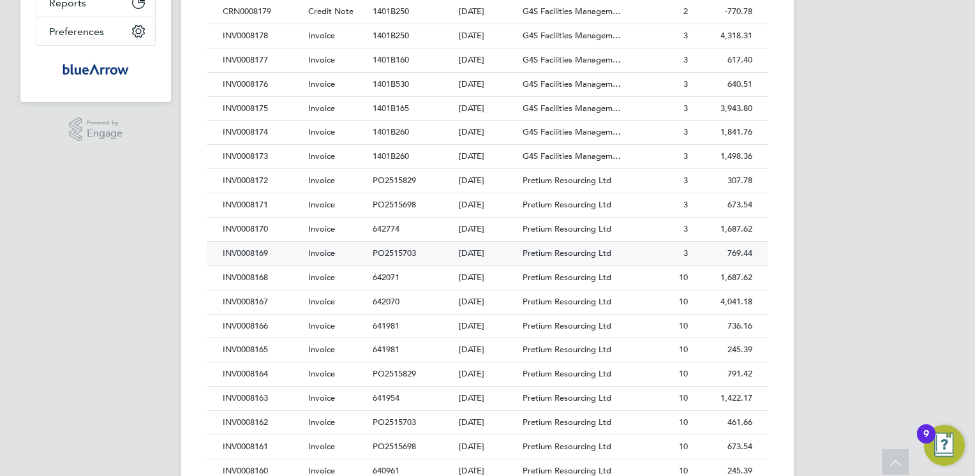
click at [250, 249] on div "INV0008169" at bounding box center [263, 254] width 86 height 24
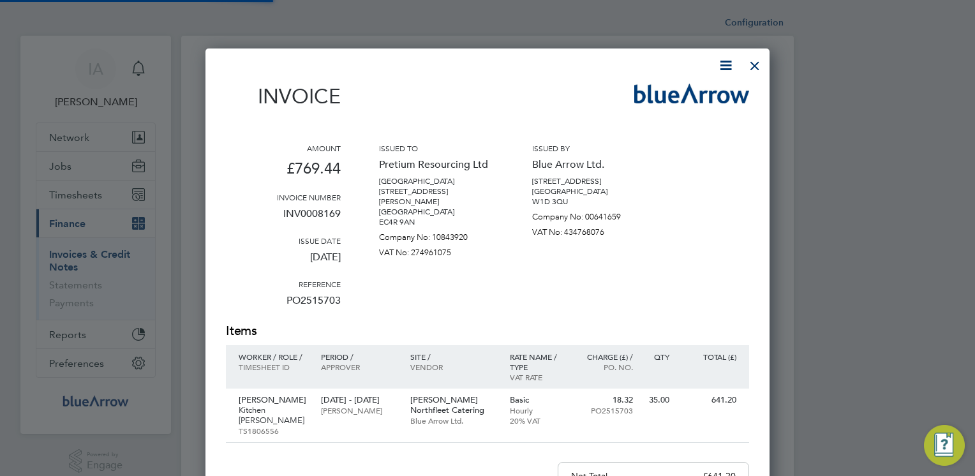
scroll to position [649, 565]
click at [720, 68] on icon at bounding box center [726, 65] width 16 height 16
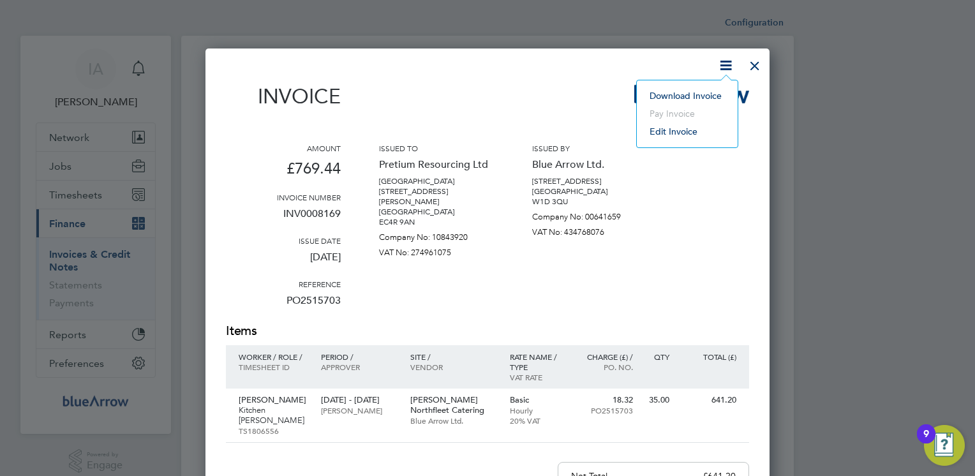
click at [654, 98] on li "Download Invoice" at bounding box center [687, 96] width 88 height 18
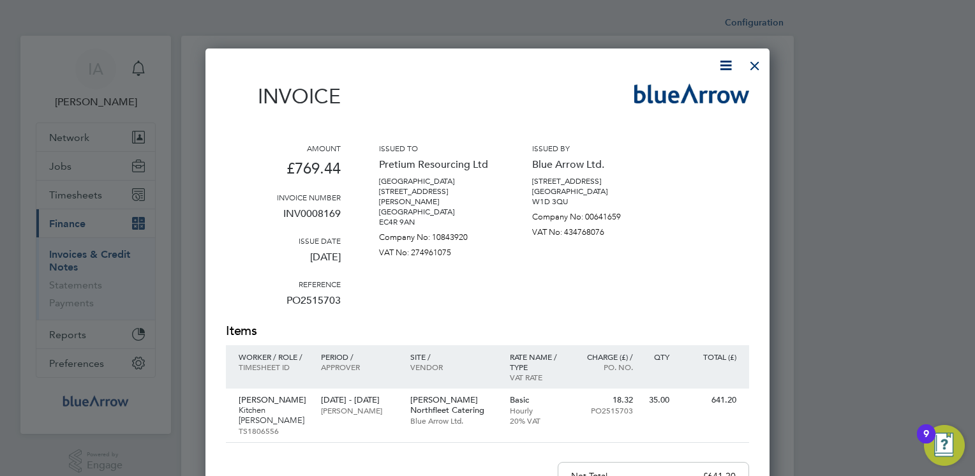
click at [475, 88] on div "Invoice" at bounding box center [487, 103] width 523 height 38
click at [753, 65] on div at bounding box center [755, 62] width 23 height 23
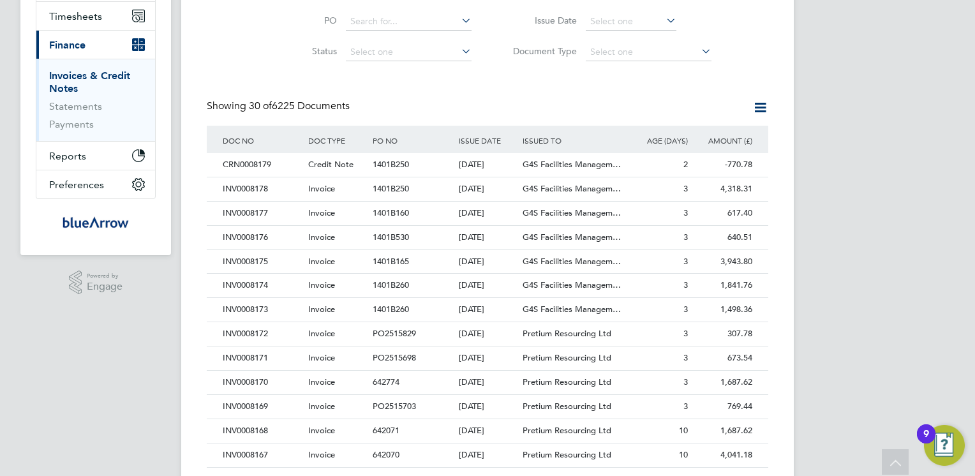
scroll to position [204, 0]
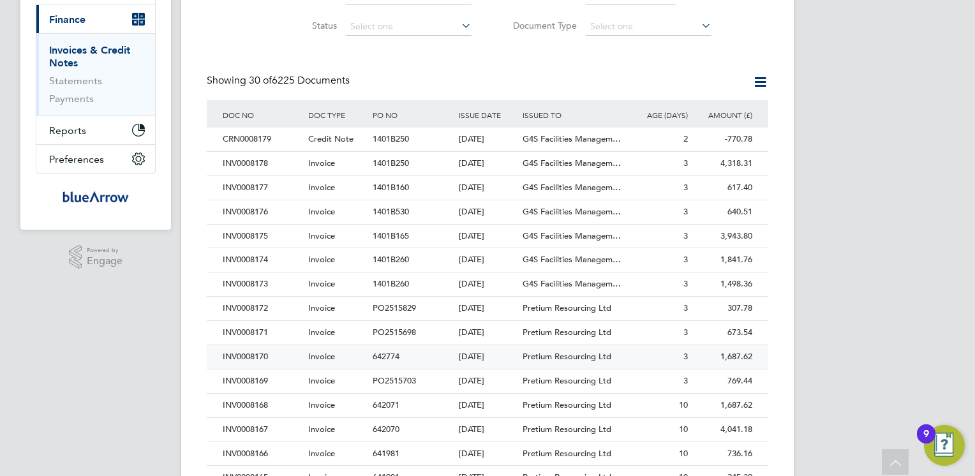
click at [248, 351] on div "INV0008170" at bounding box center [263, 357] width 86 height 24
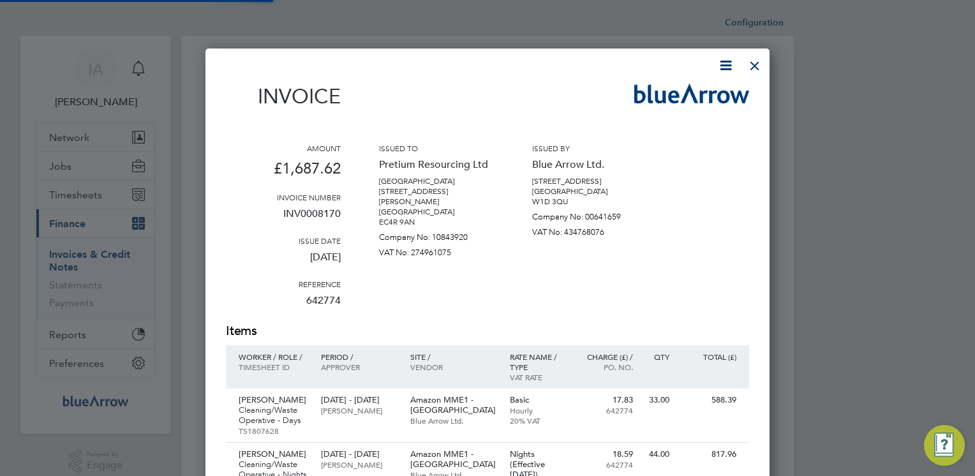
scroll to position [724, 565]
click at [722, 63] on icon at bounding box center [726, 65] width 16 height 16
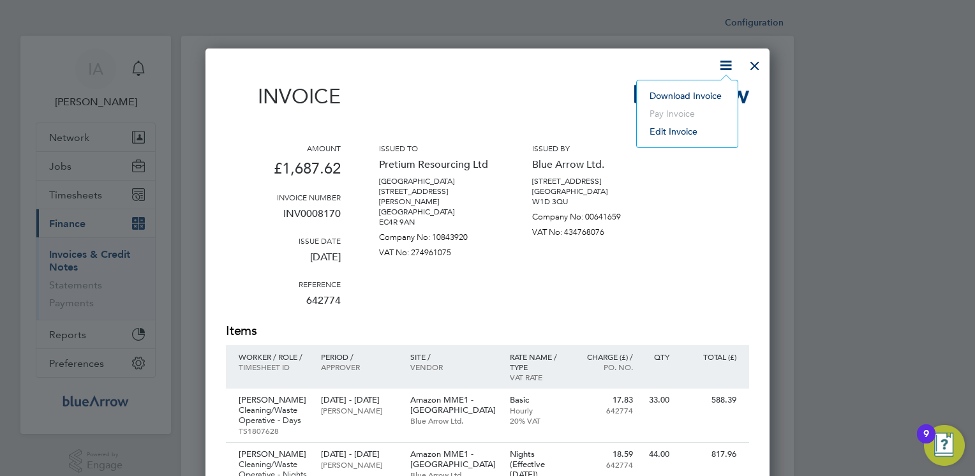
click at [673, 93] on li "Download Invoice" at bounding box center [687, 96] width 88 height 18
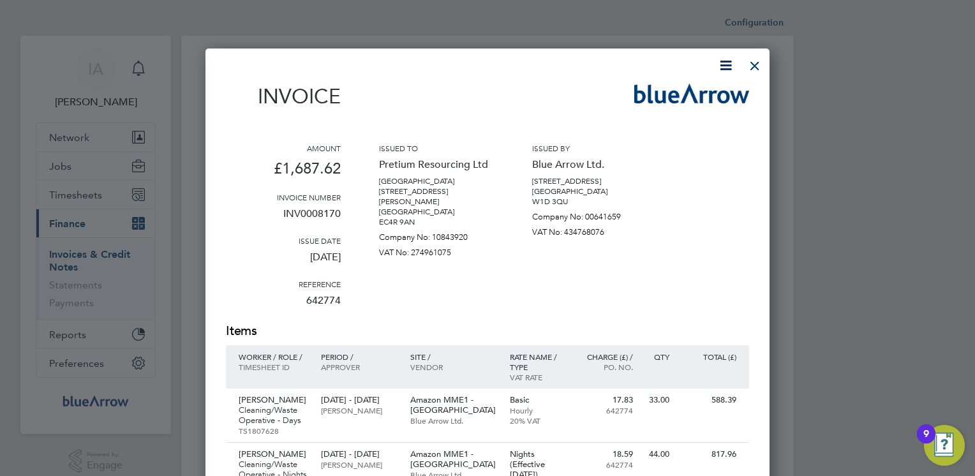
click at [584, 86] on div "Invoice" at bounding box center [487, 103] width 523 height 38
click at [751, 63] on div at bounding box center [755, 62] width 23 height 23
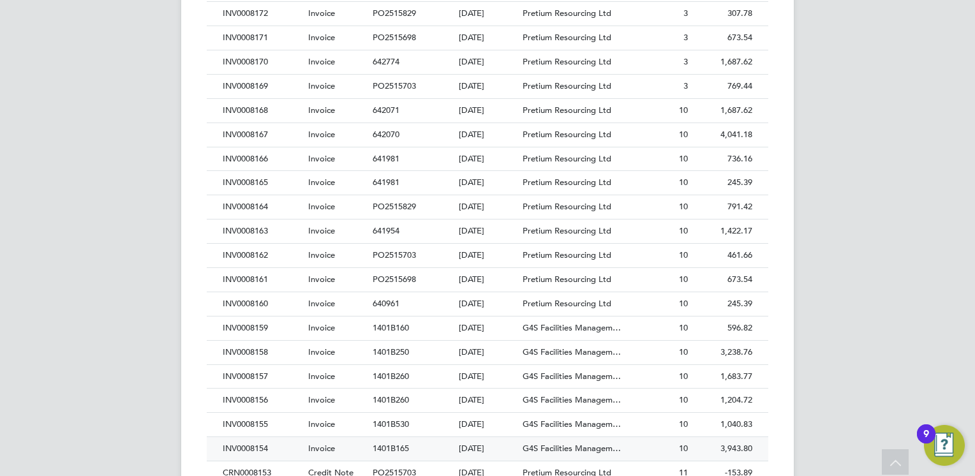
scroll to position [6, 6]
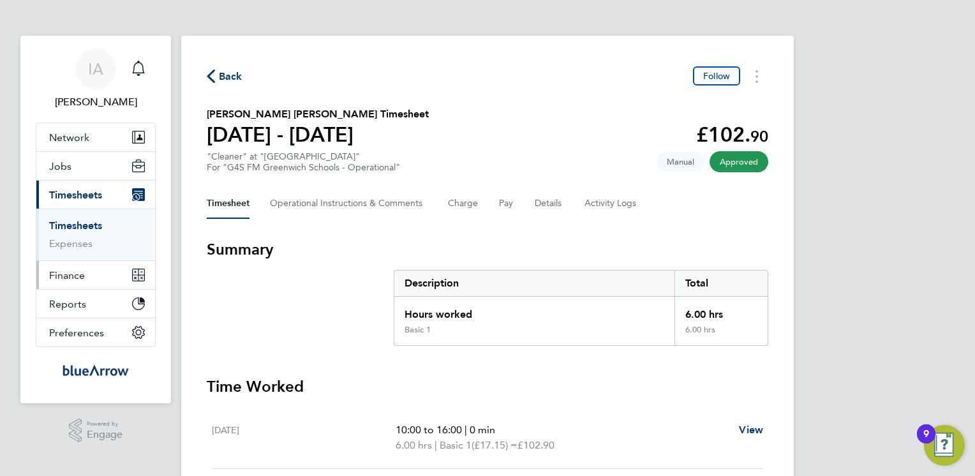
click at [84, 270] on button "Finance" at bounding box center [95, 275] width 119 height 28
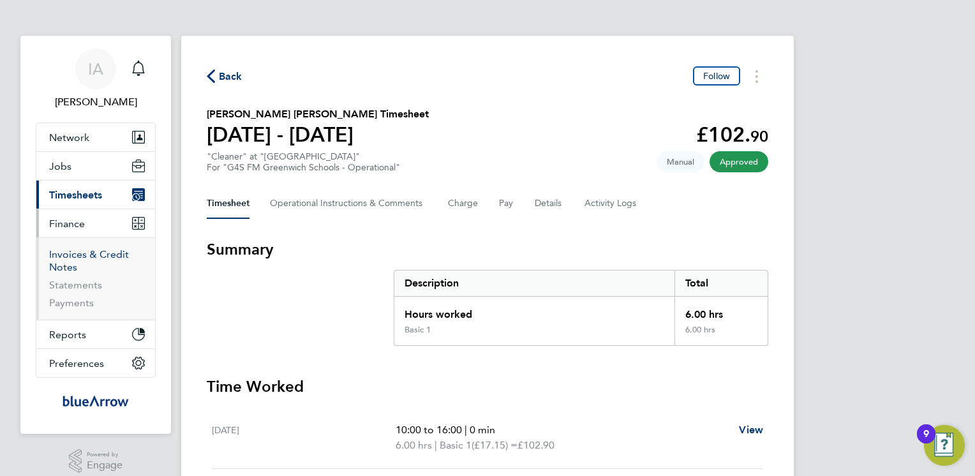
click at [85, 256] on link "Invoices & Credit Notes" at bounding box center [89, 260] width 80 height 25
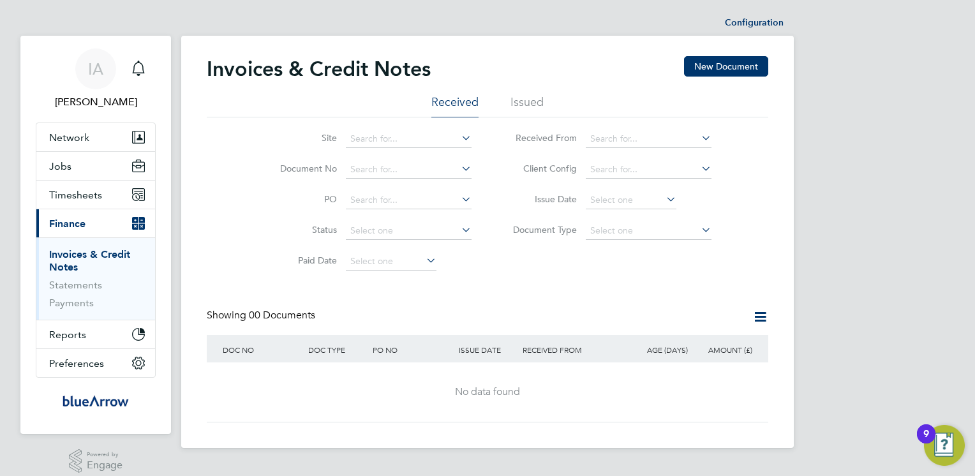
click at [514, 103] on li "Issued" at bounding box center [527, 105] width 33 height 23
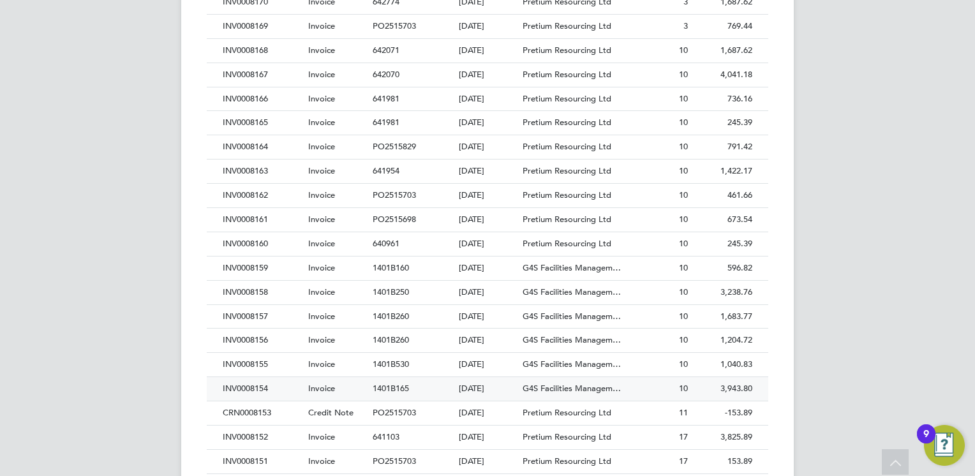
click at [243, 387] on div "INV0008154" at bounding box center [263, 389] width 86 height 24
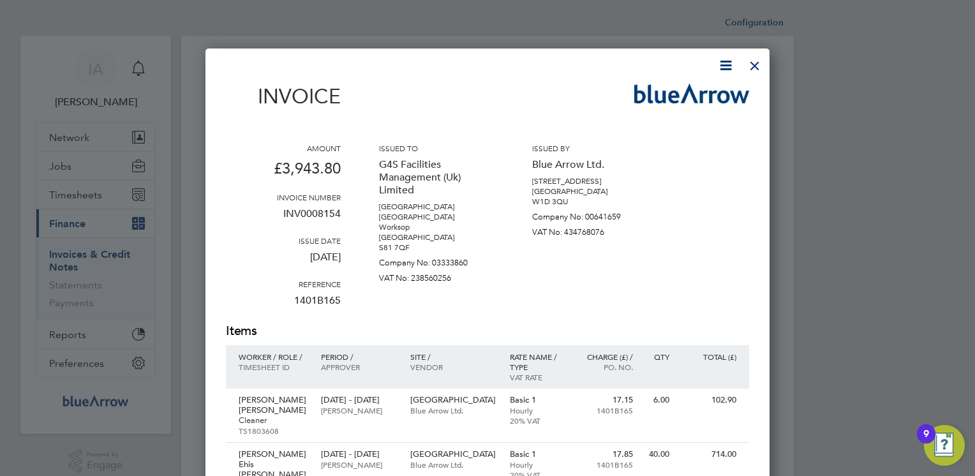
click at [726, 62] on icon at bounding box center [726, 65] width 16 height 16
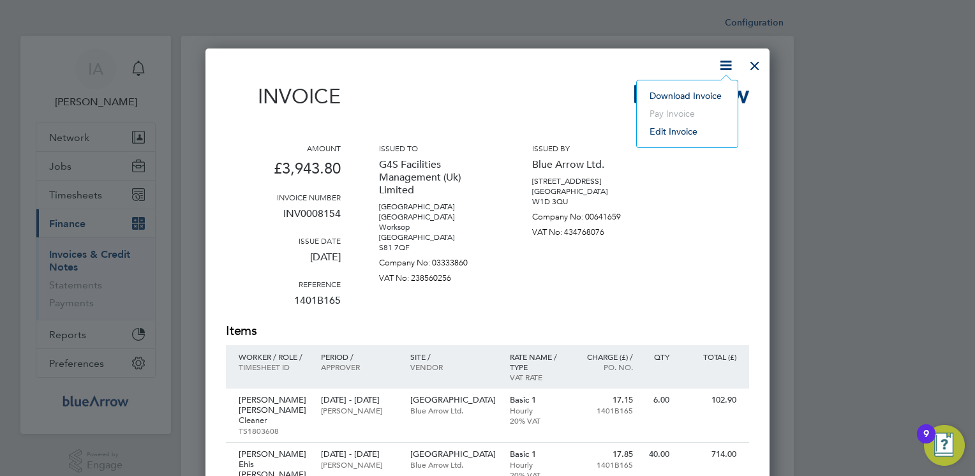
click at [669, 94] on li "Download Invoice" at bounding box center [687, 96] width 88 height 18
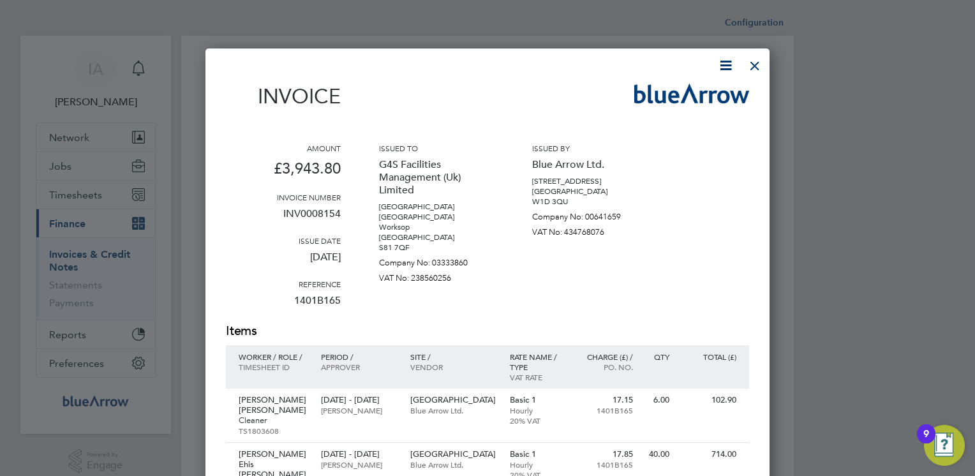
click at [756, 70] on div at bounding box center [755, 62] width 23 height 23
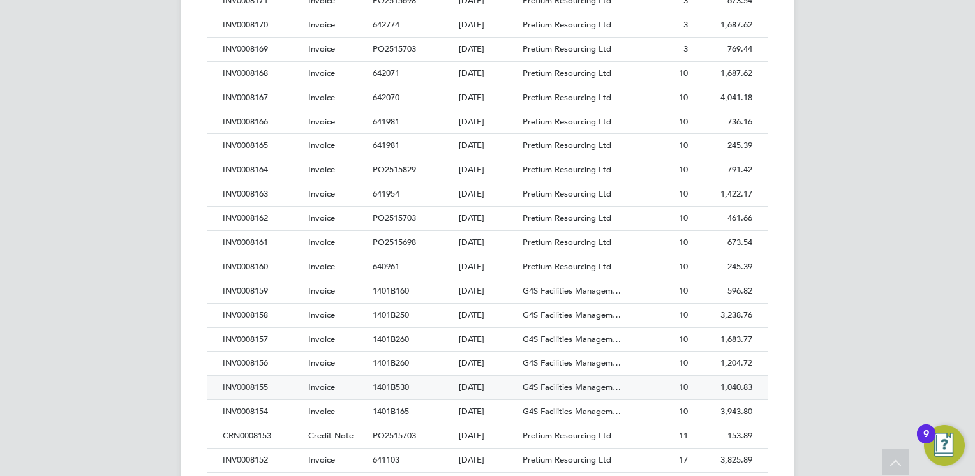
click at [256, 382] on div "INV0008155" at bounding box center [263, 388] width 86 height 24
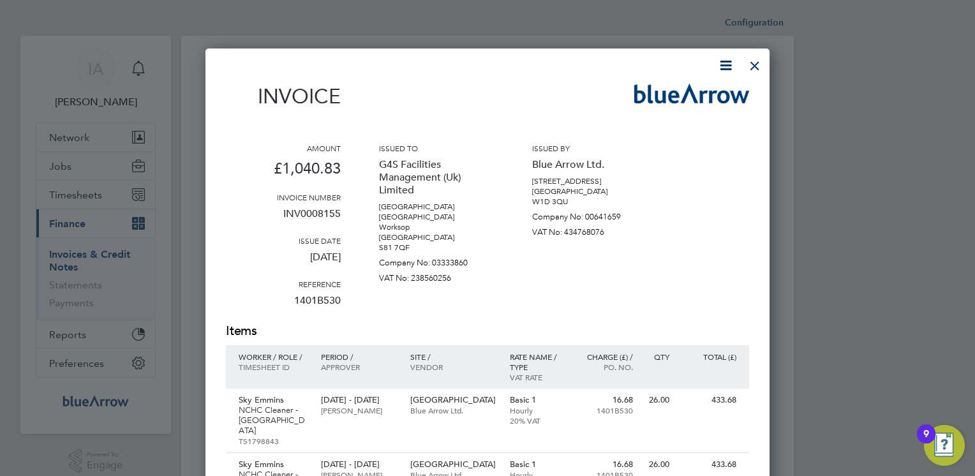
click at [721, 63] on icon at bounding box center [726, 65] width 16 height 16
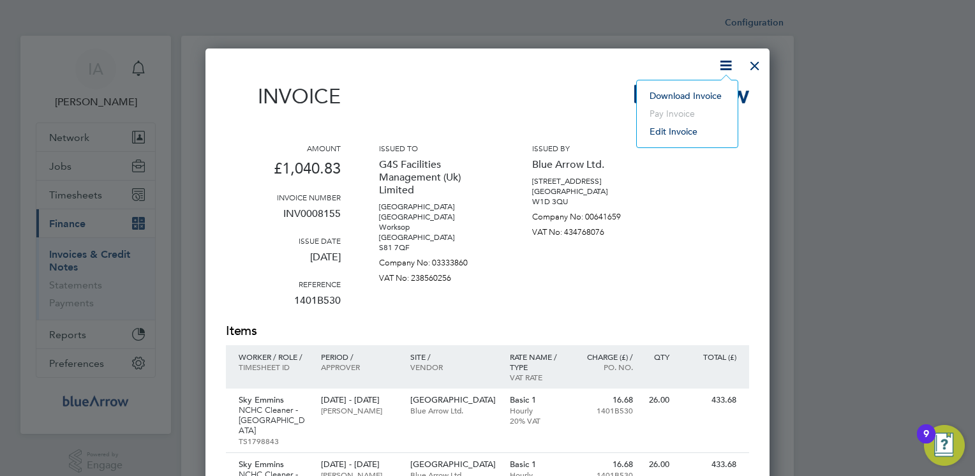
click at [697, 92] on li "Download Invoice" at bounding box center [687, 96] width 88 height 18
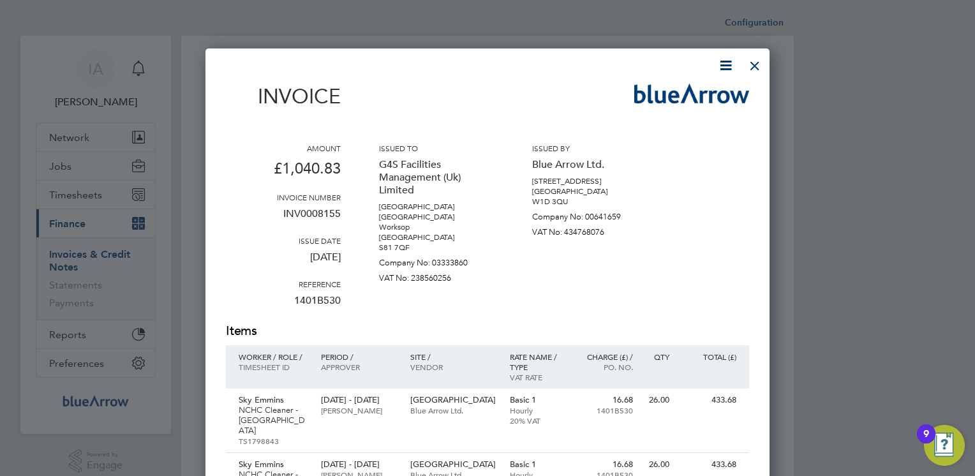
click at [537, 105] on div "Invoice" at bounding box center [487, 103] width 523 height 38
click at [758, 63] on div at bounding box center [755, 62] width 23 height 23
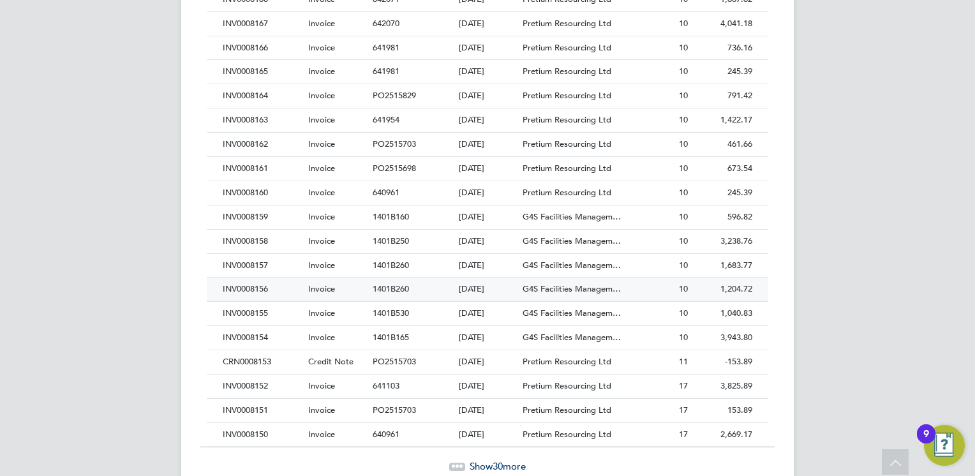
click at [250, 284] on div "INV0008156" at bounding box center [263, 290] width 86 height 24
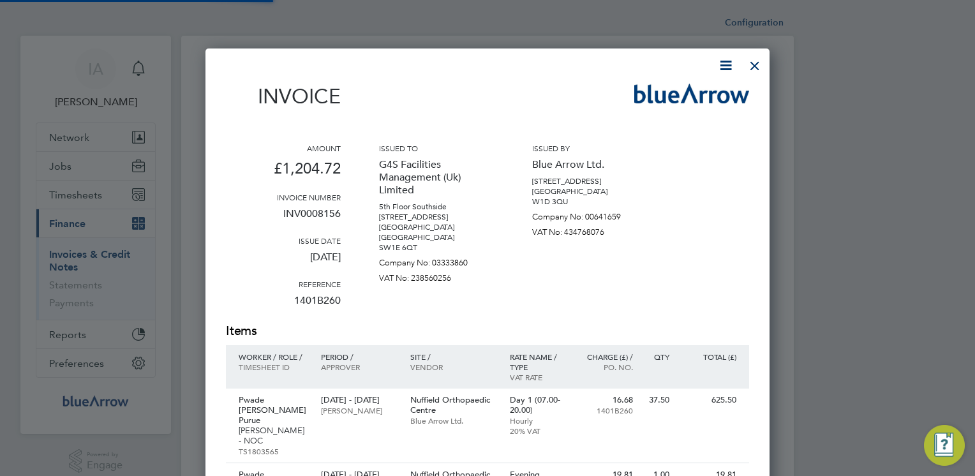
scroll to position [799, 565]
click at [732, 65] on icon at bounding box center [726, 65] width 16 height 16
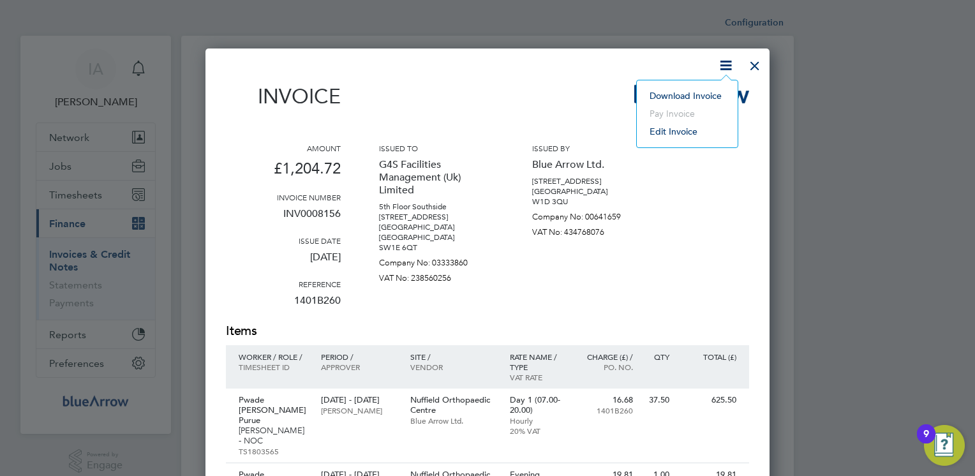
click at [683, 95] on li "Download Invoice" at bounding box center [687, 96] width 88 height 18
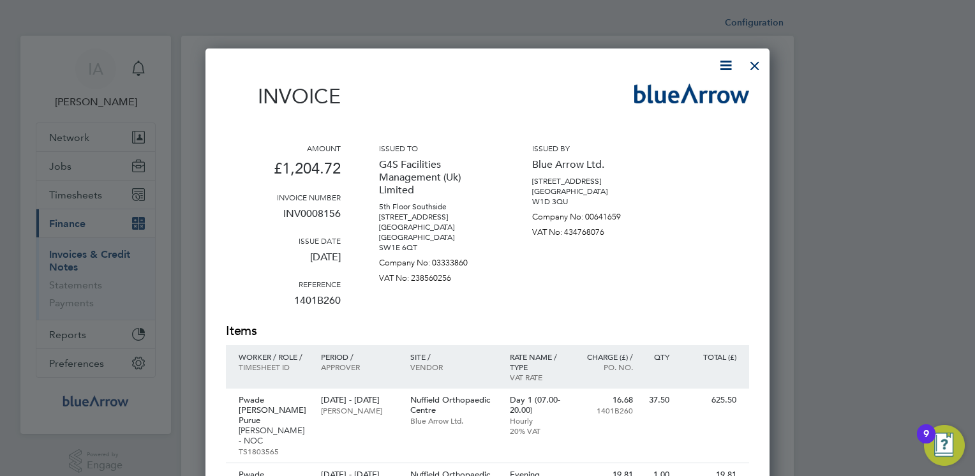
click at [516, 80] on div "Invoice Amount £1,204.72 Invoice number INV0008156 Issue date 19 Aug 2025 Refer…" at bounding box center [487, 456] width 523 height 799
click at [752, 70] on div at bounding box center [755, 62] width 23 height 23
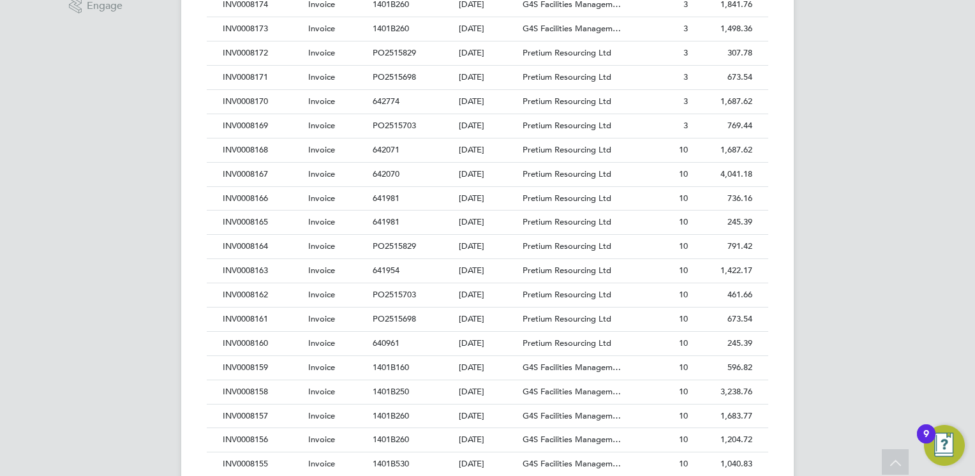
scroll to position [485, 0]
click at [263, 387] on div "INV0008157" at bounding box center [263, 391] width 86 height 24
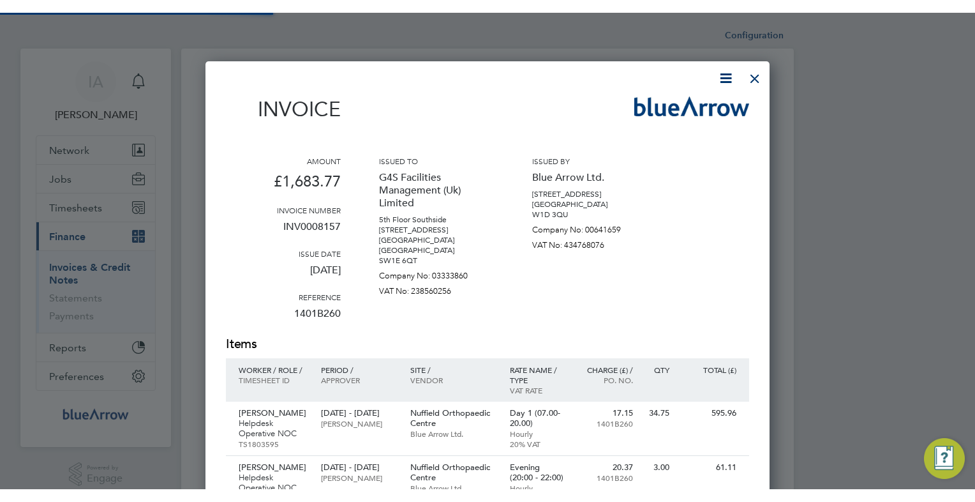
scroll to position [917, 565]
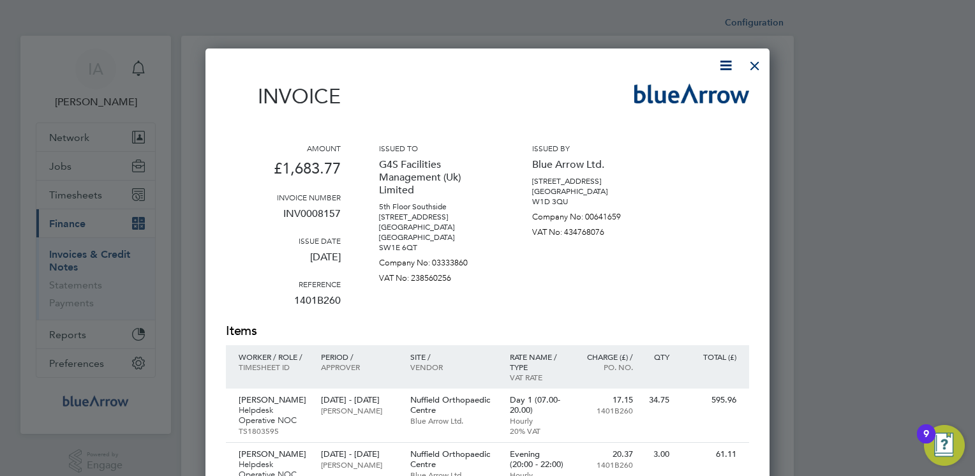
click at [726, 69] on icon at bounding box center [726, 65] width 16 height 16
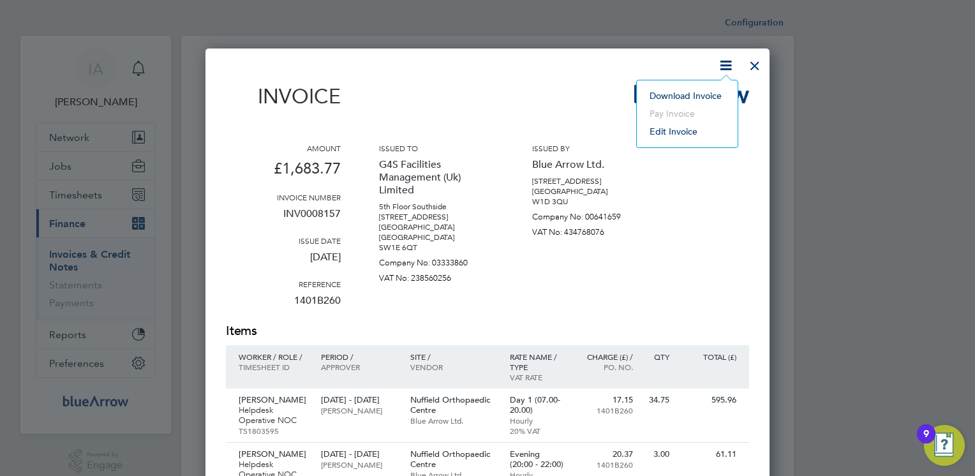
click at [692, 93] on li "Download Invoice" at bounding box center [687, 96] width 88 height 18
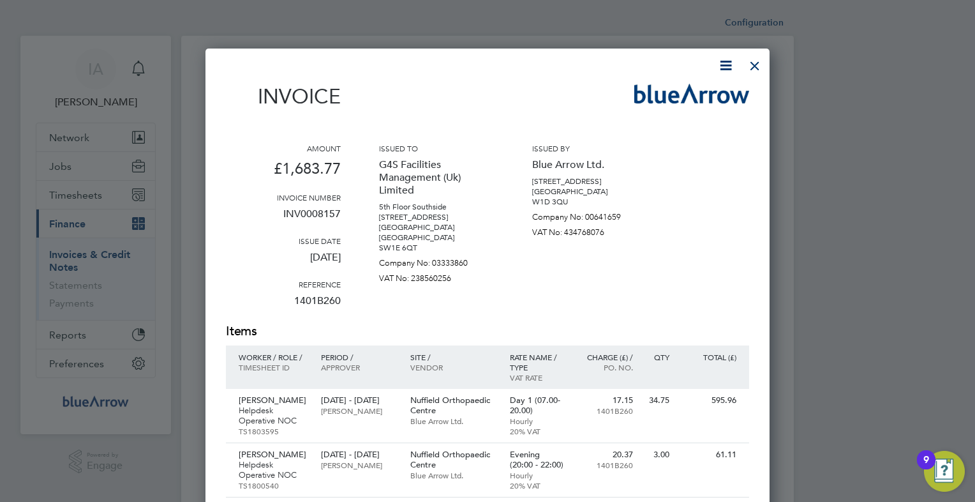
scroll to position [24, 87]
